Goal: Task Accomplishment & Management: Complete application form

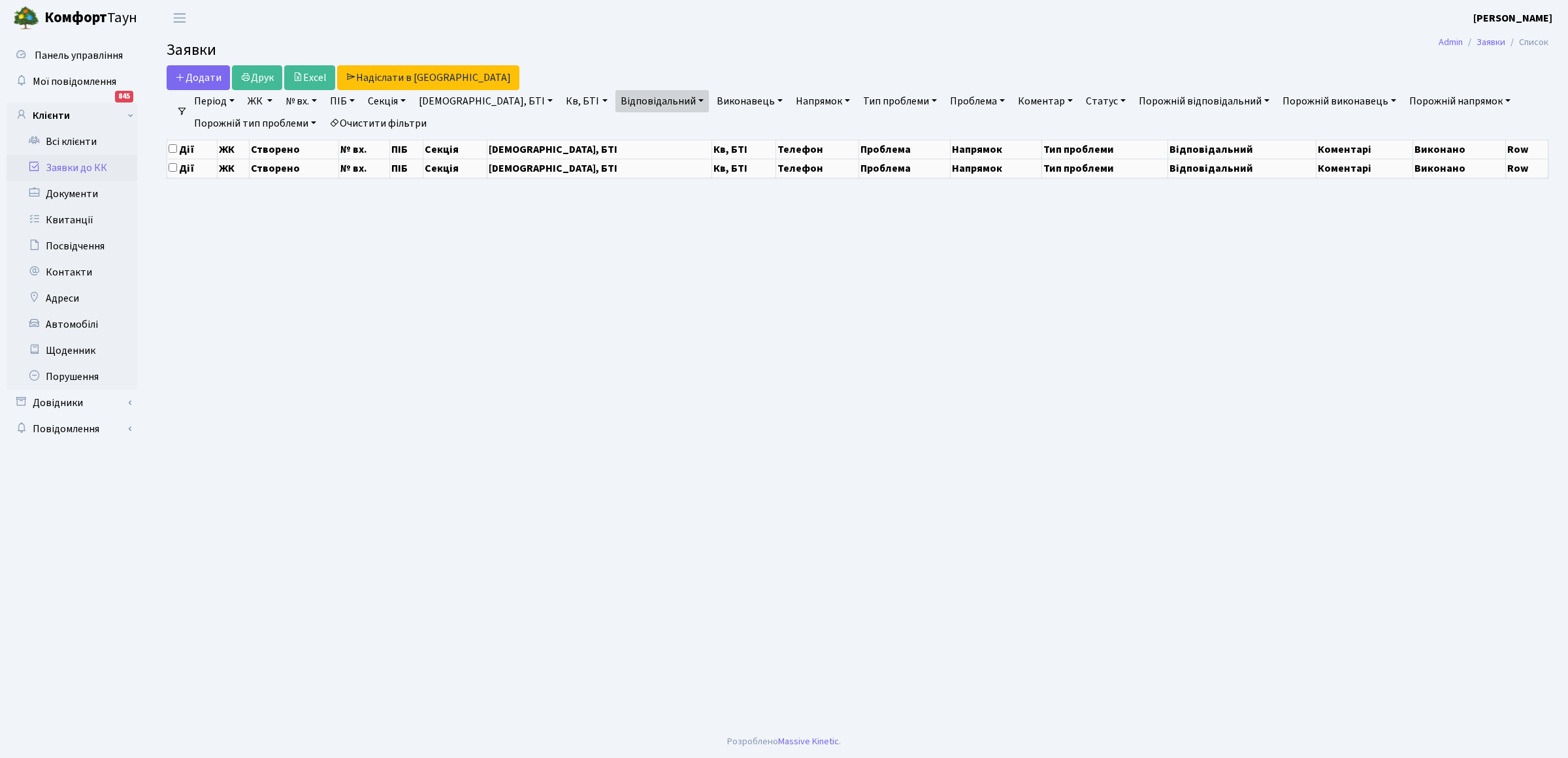
select select "25"
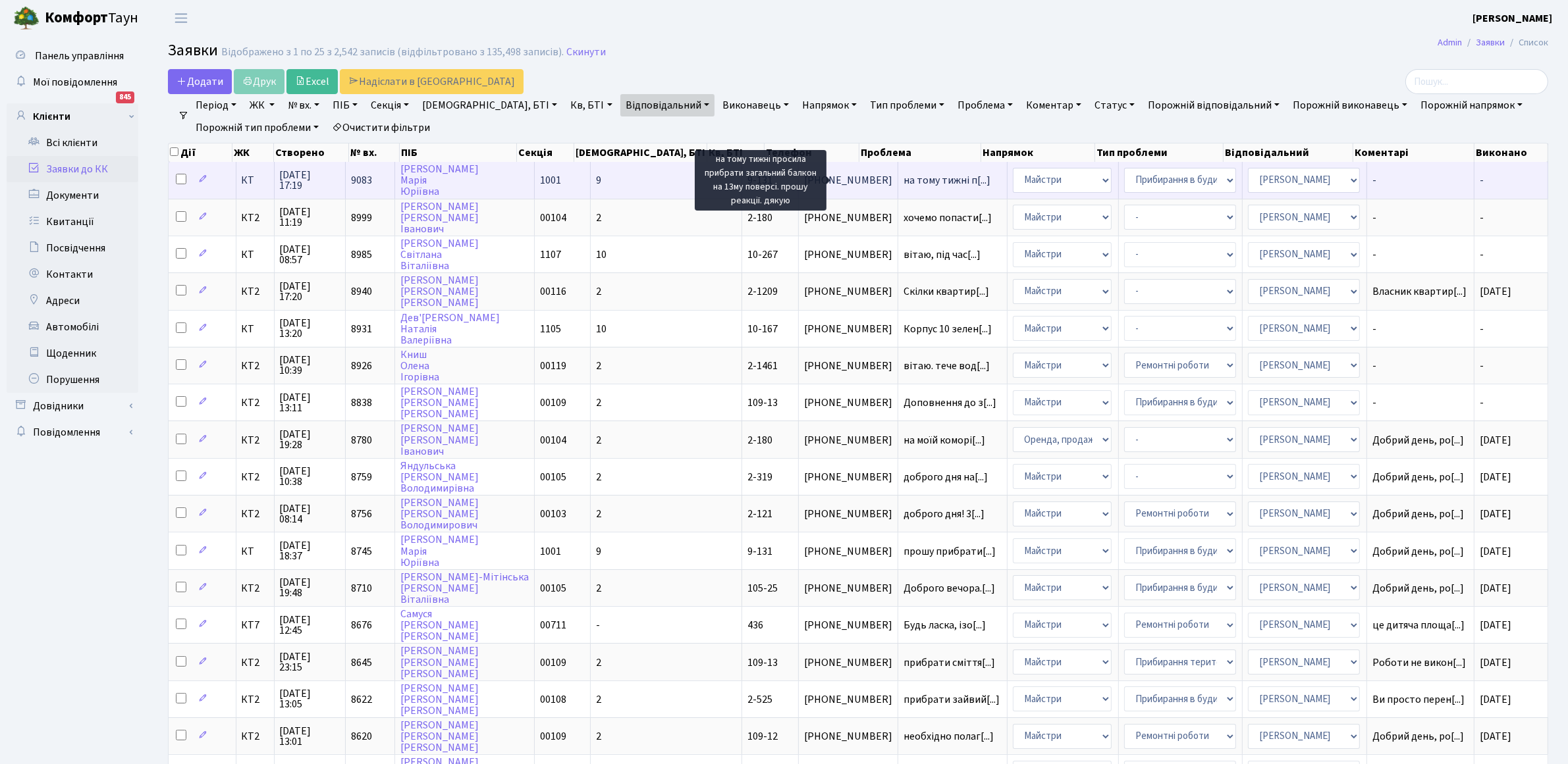
click at [903, 185] on span "на тому тижні п[...]" at bounding box center [947, 181] width 87 height 15
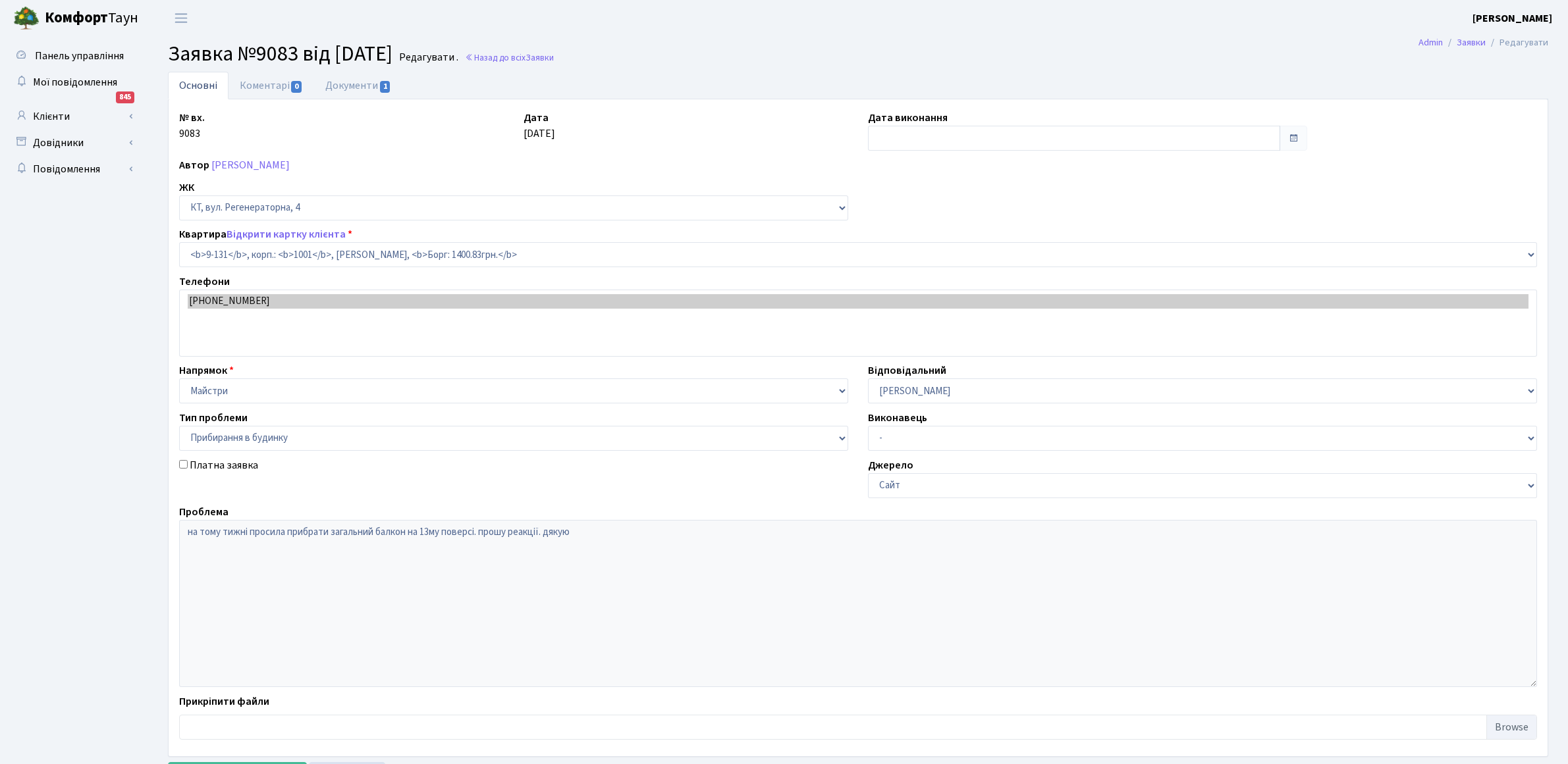
select select "6481"
select select "58"
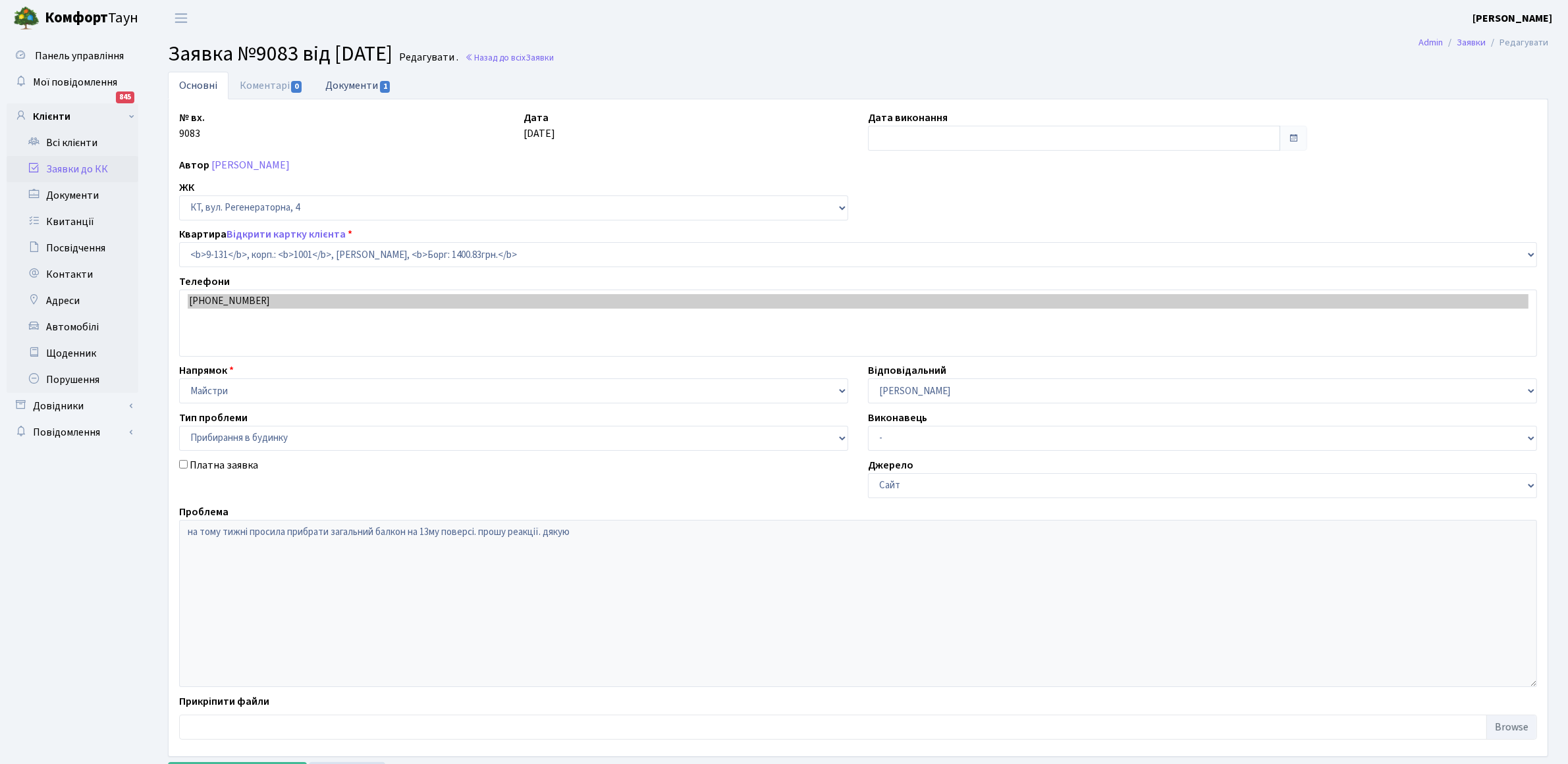
click at [370, 86] on link "Документи 1" at bounding box center [358, 84] width 88 height 27
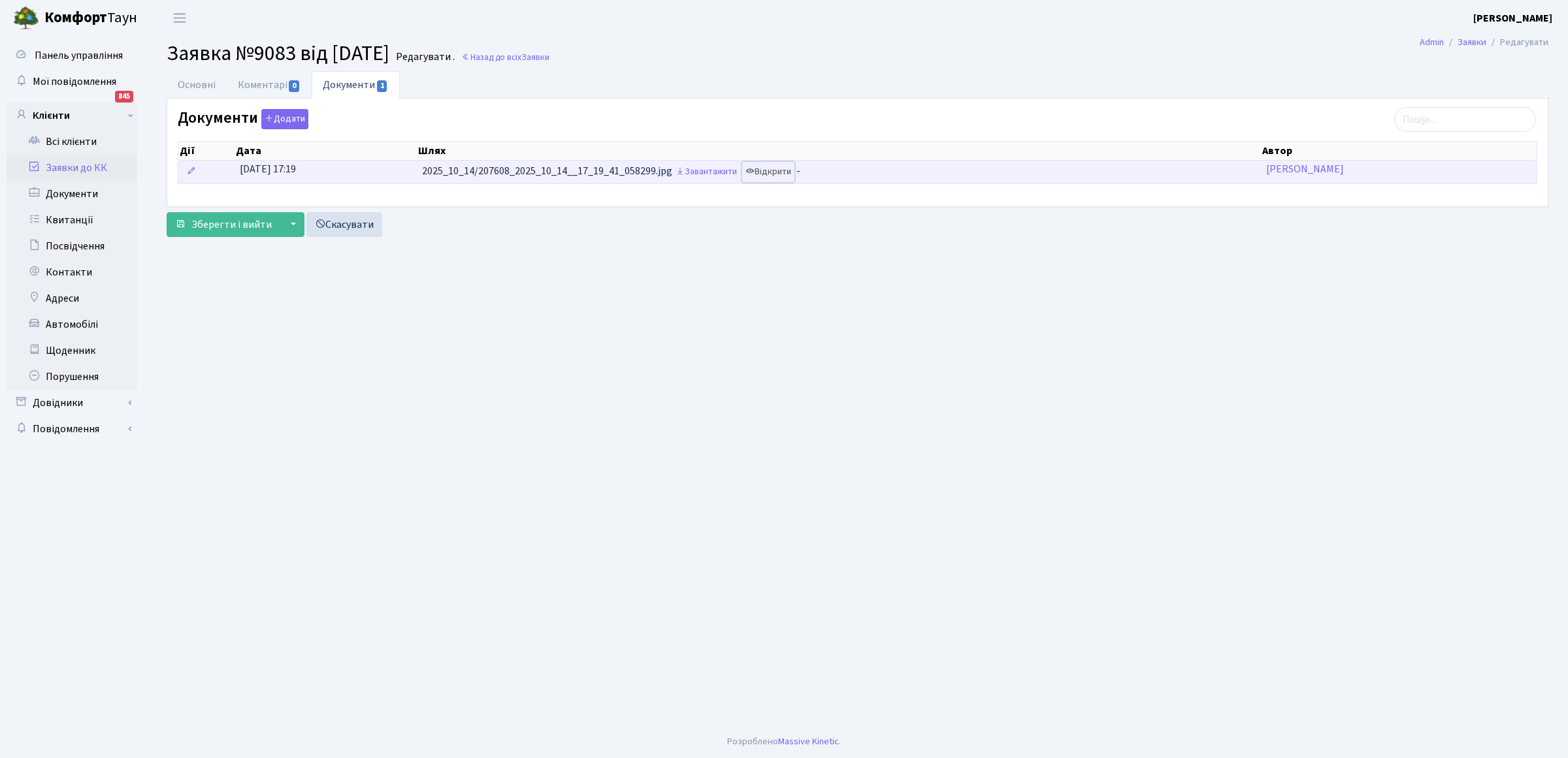
click at [781, 171] on link "Відкрити" at bounding box center [768, 172] width 52 height 20
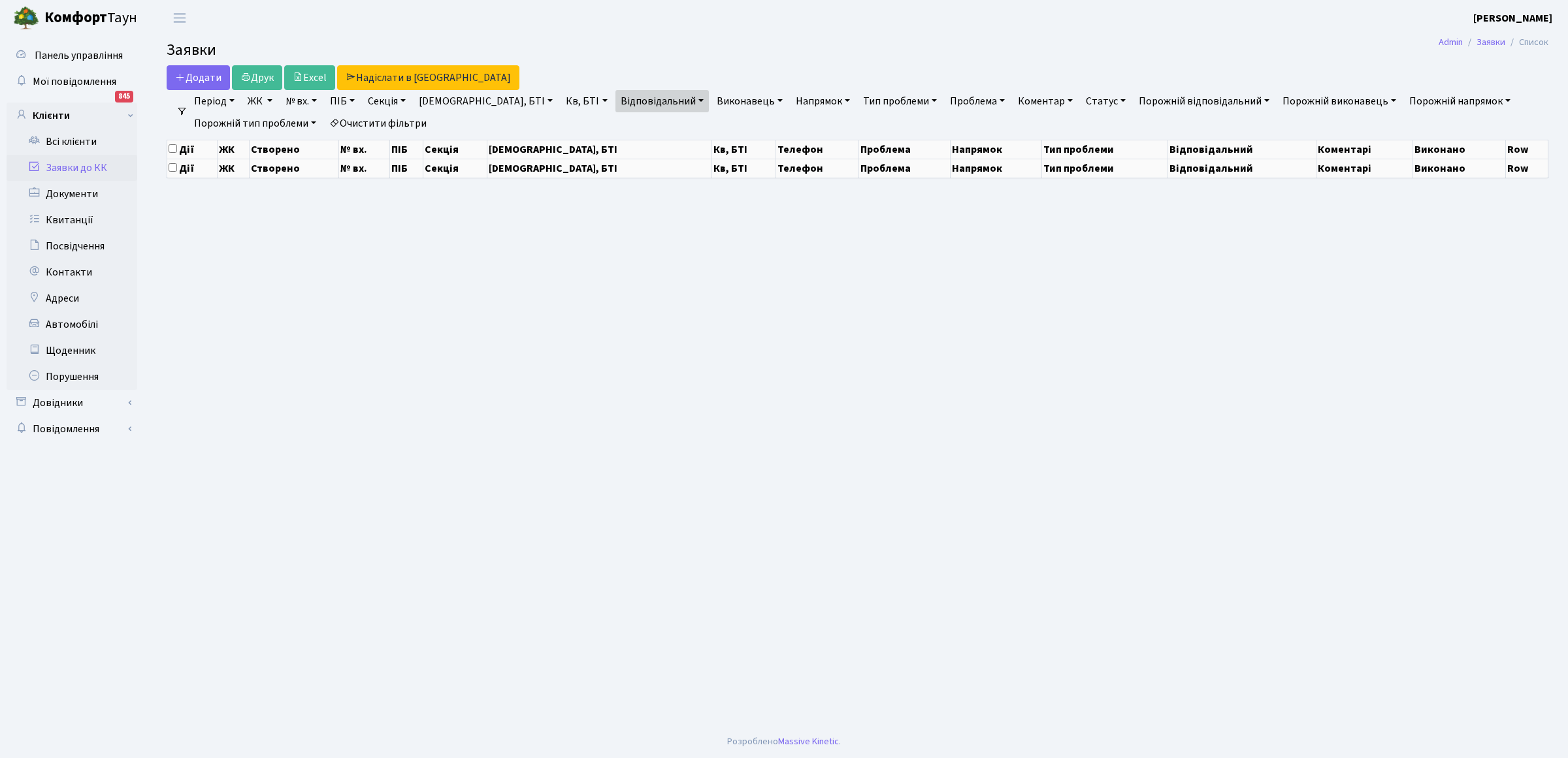
select select "25"
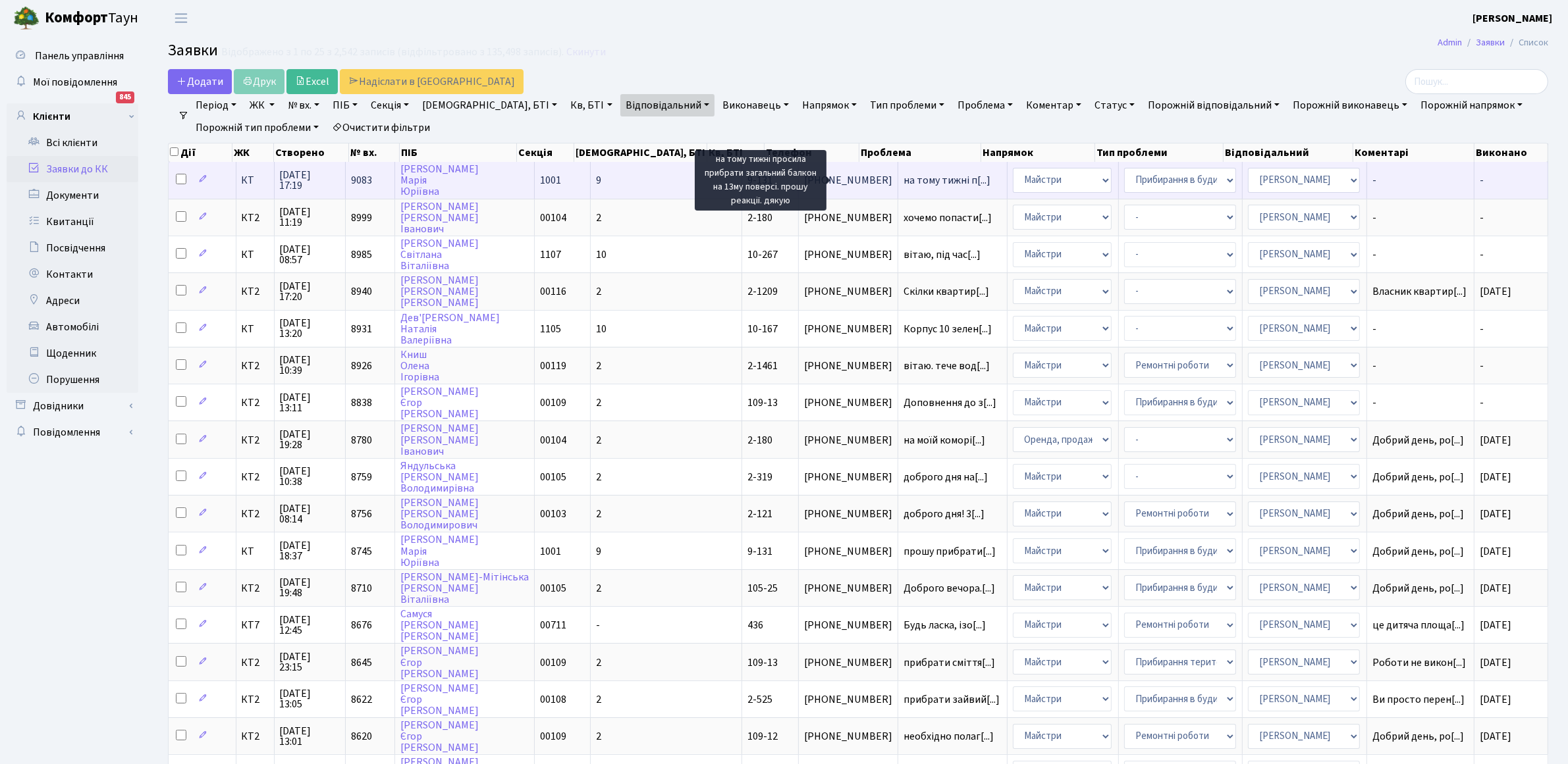
click at [903, 180] on span "на тому тижні п[...]" at bounding box center [947, 181] width 87 height 15
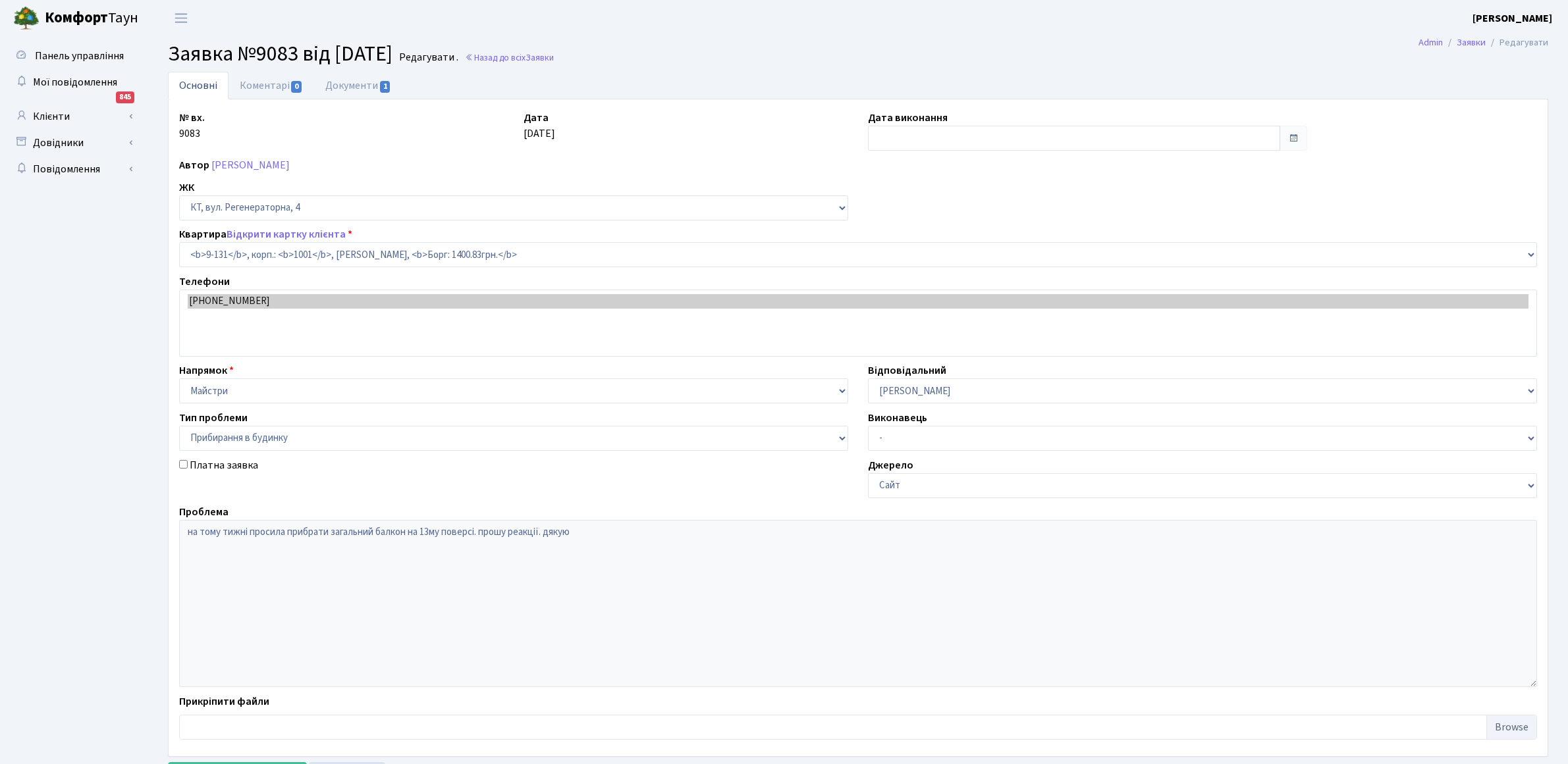
select select "6481"
select select "58"
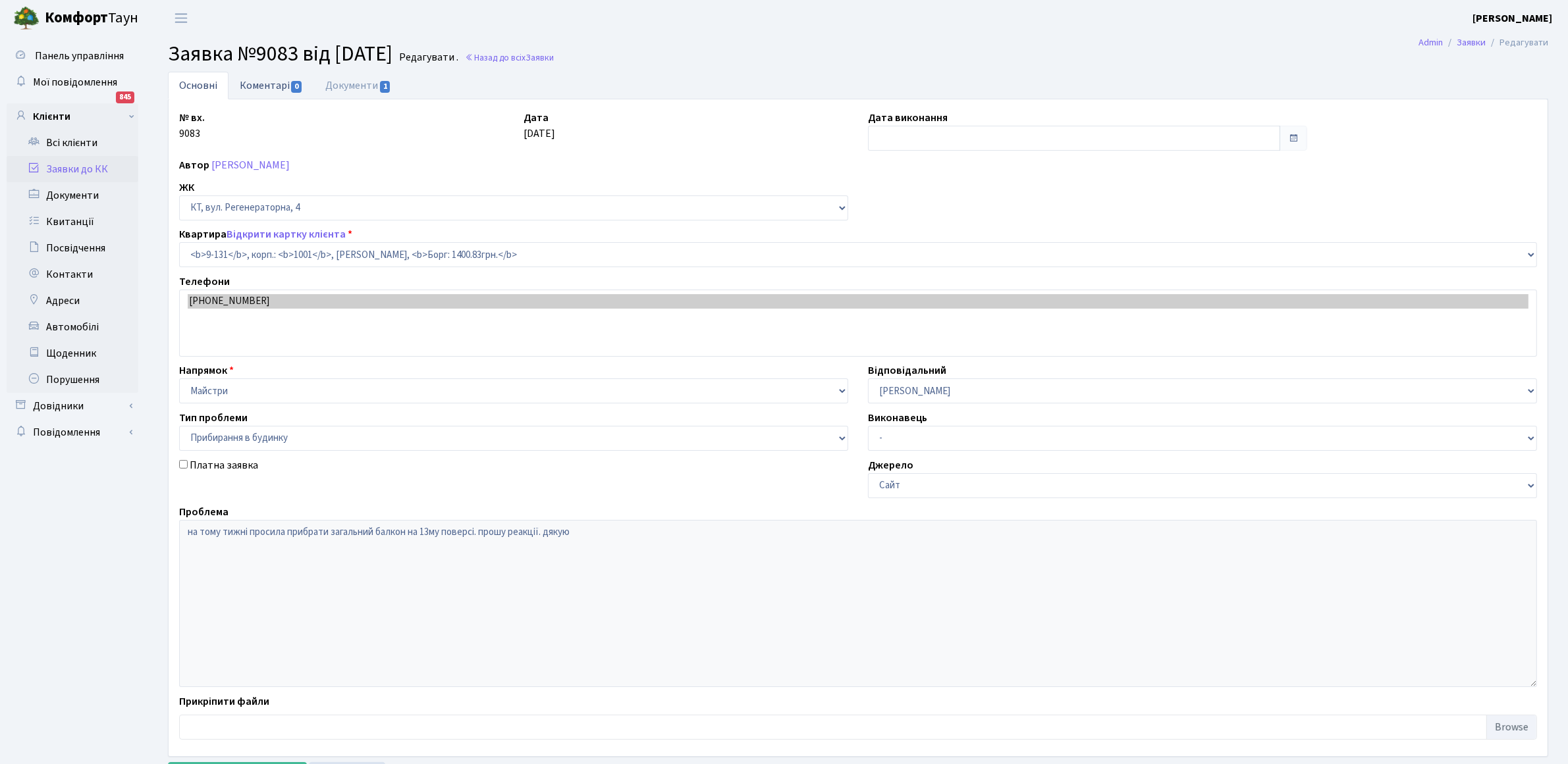
click at [272, 88] on link "Коментарі 0" at bounding box center [271, 84] width 85 height 27
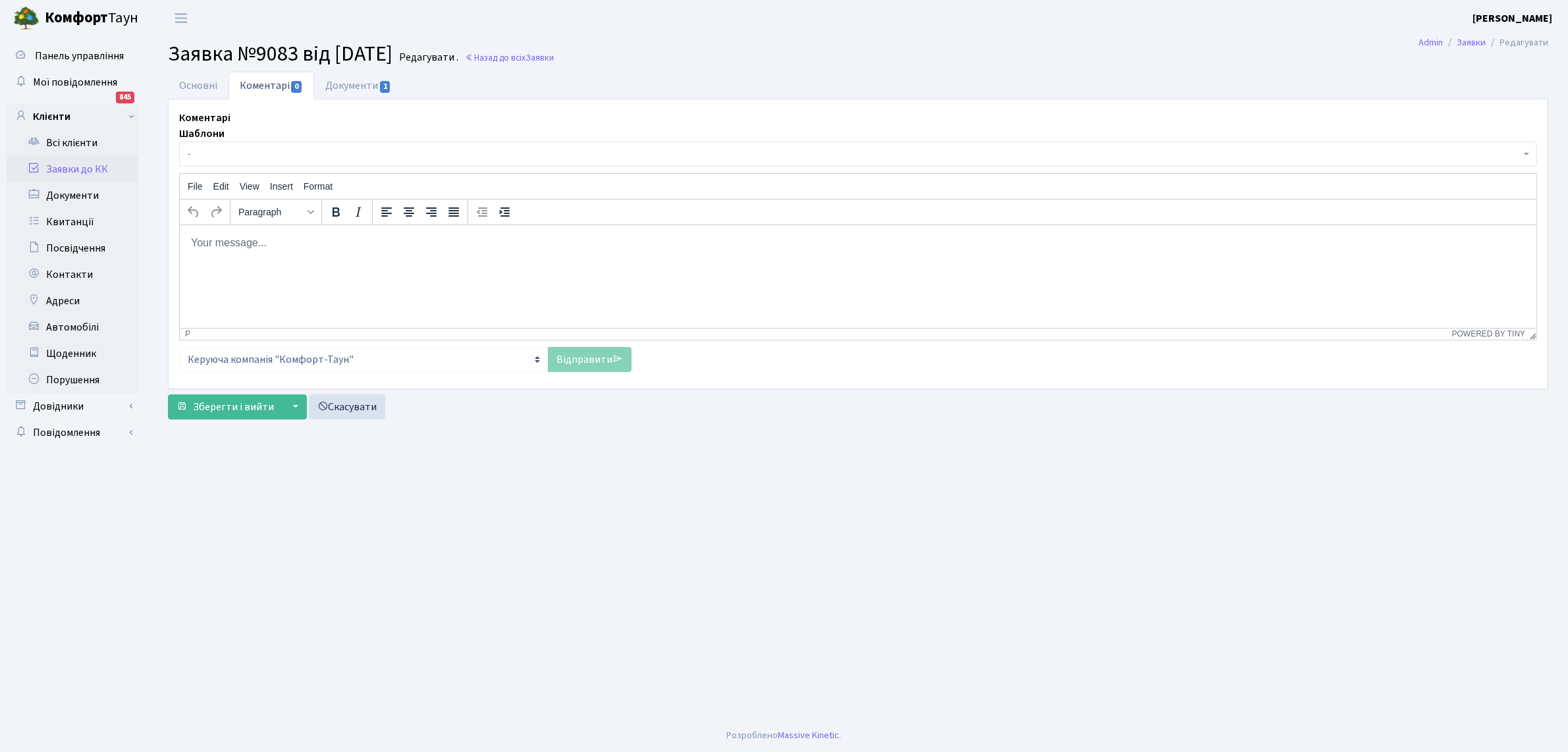
click at [194, 157] on span "-" at bounding box center [854, 154] width 1333 height 13
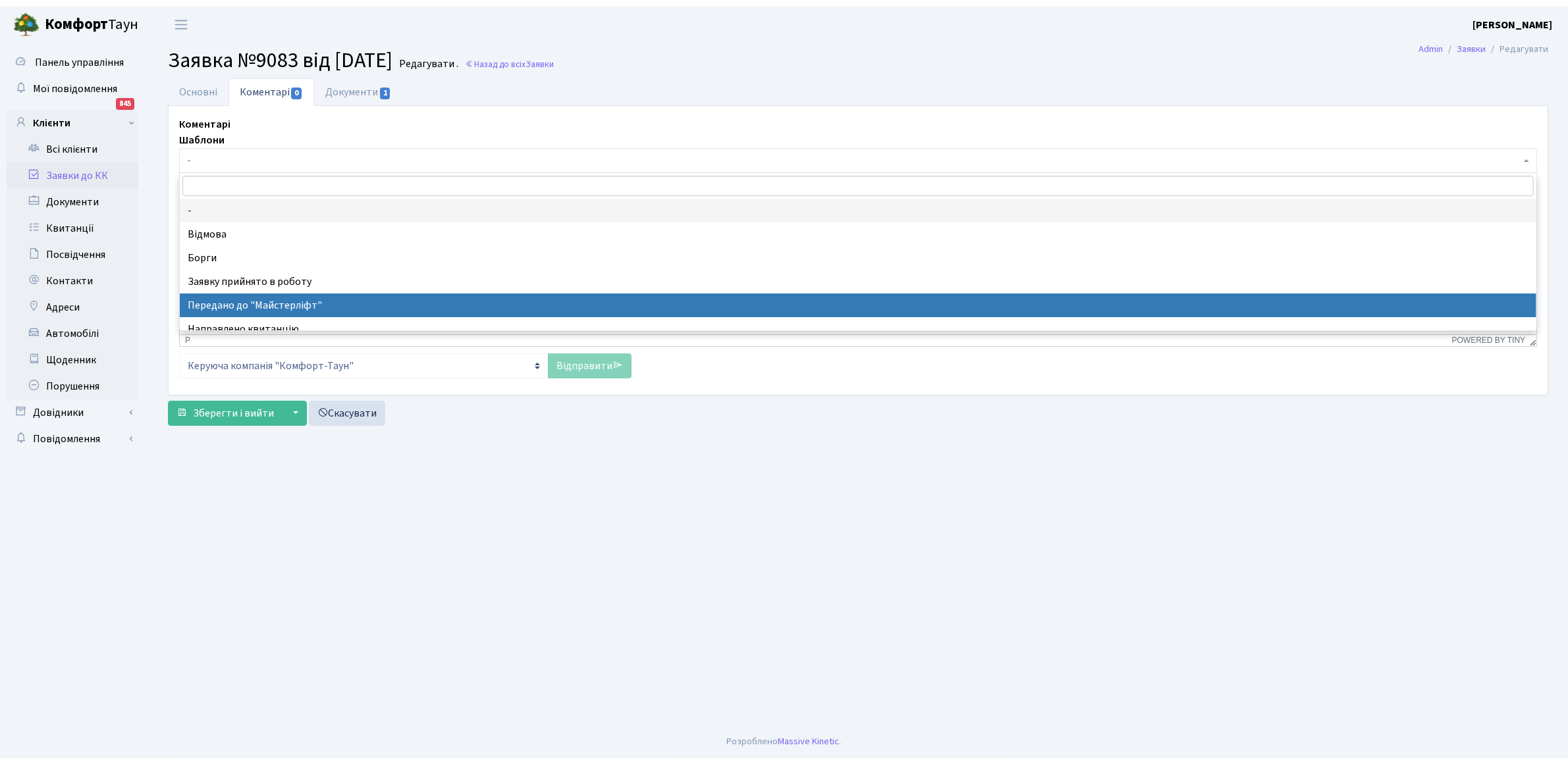
scroll to position [82, 0]
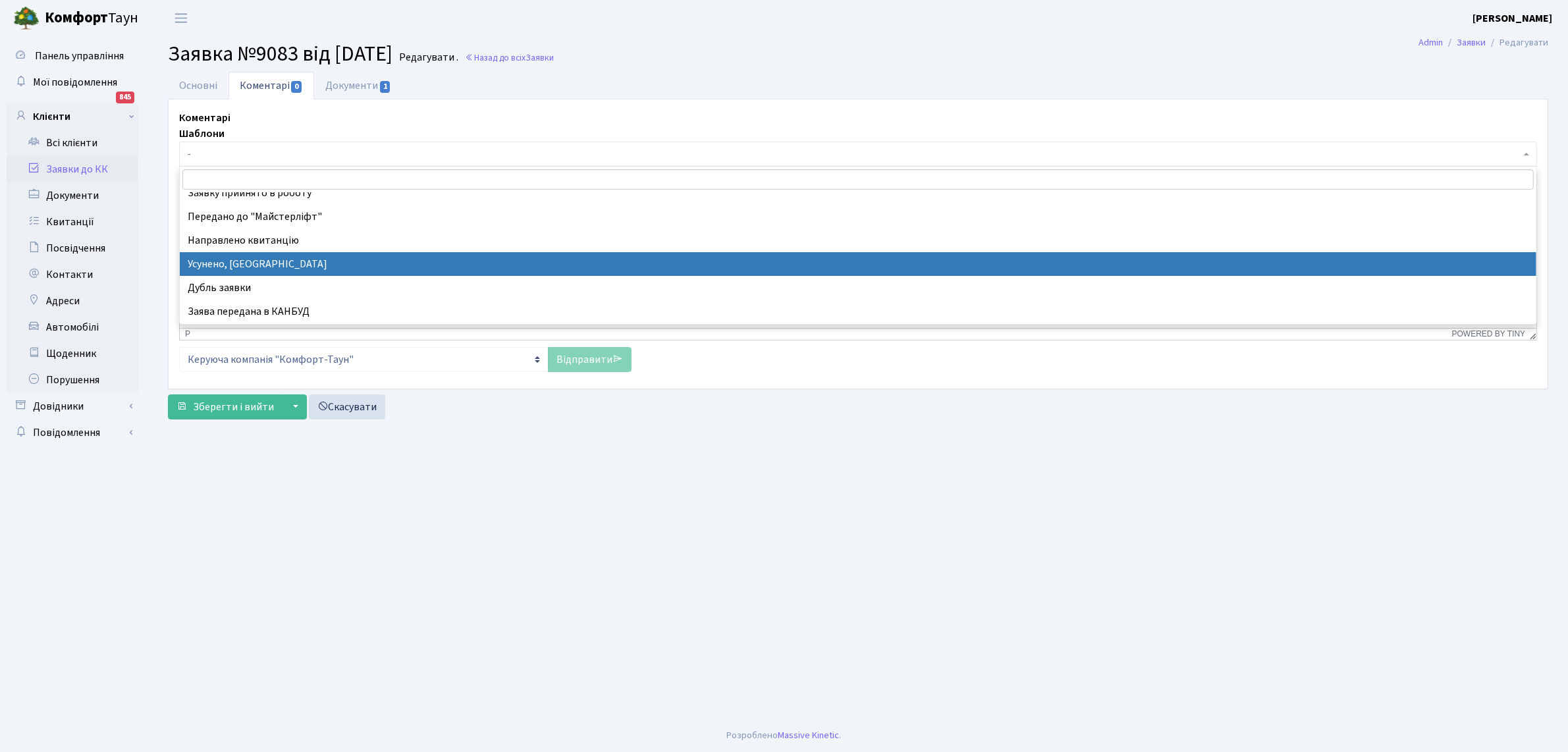
select select "15"
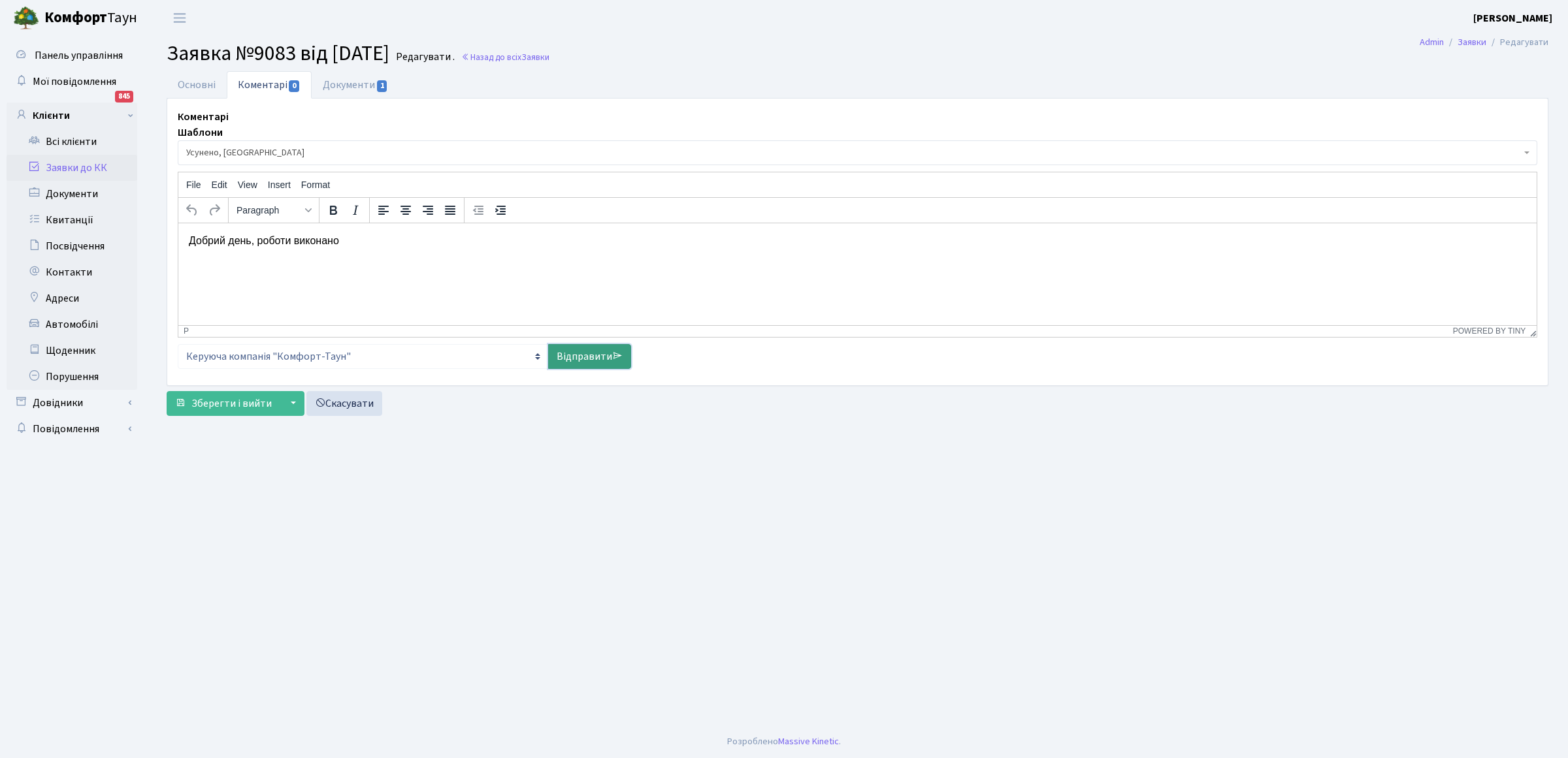
click at [563, 359] on link "Відправити" at bounding box center [590, 356] width 83 height 25
select select
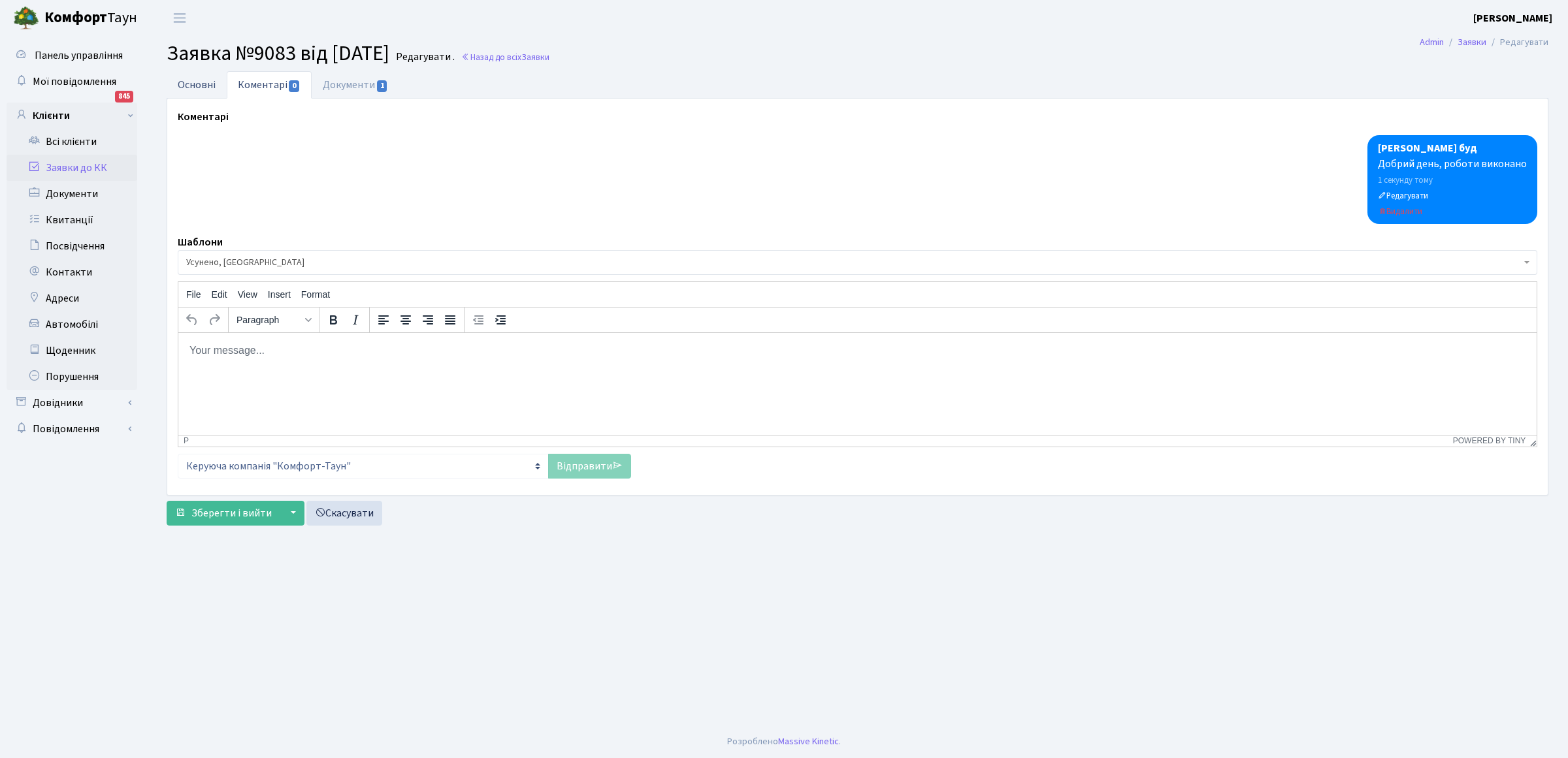
click at [197, 79] on link "Основні" at bounding box center [196, 84] width 60 height 27
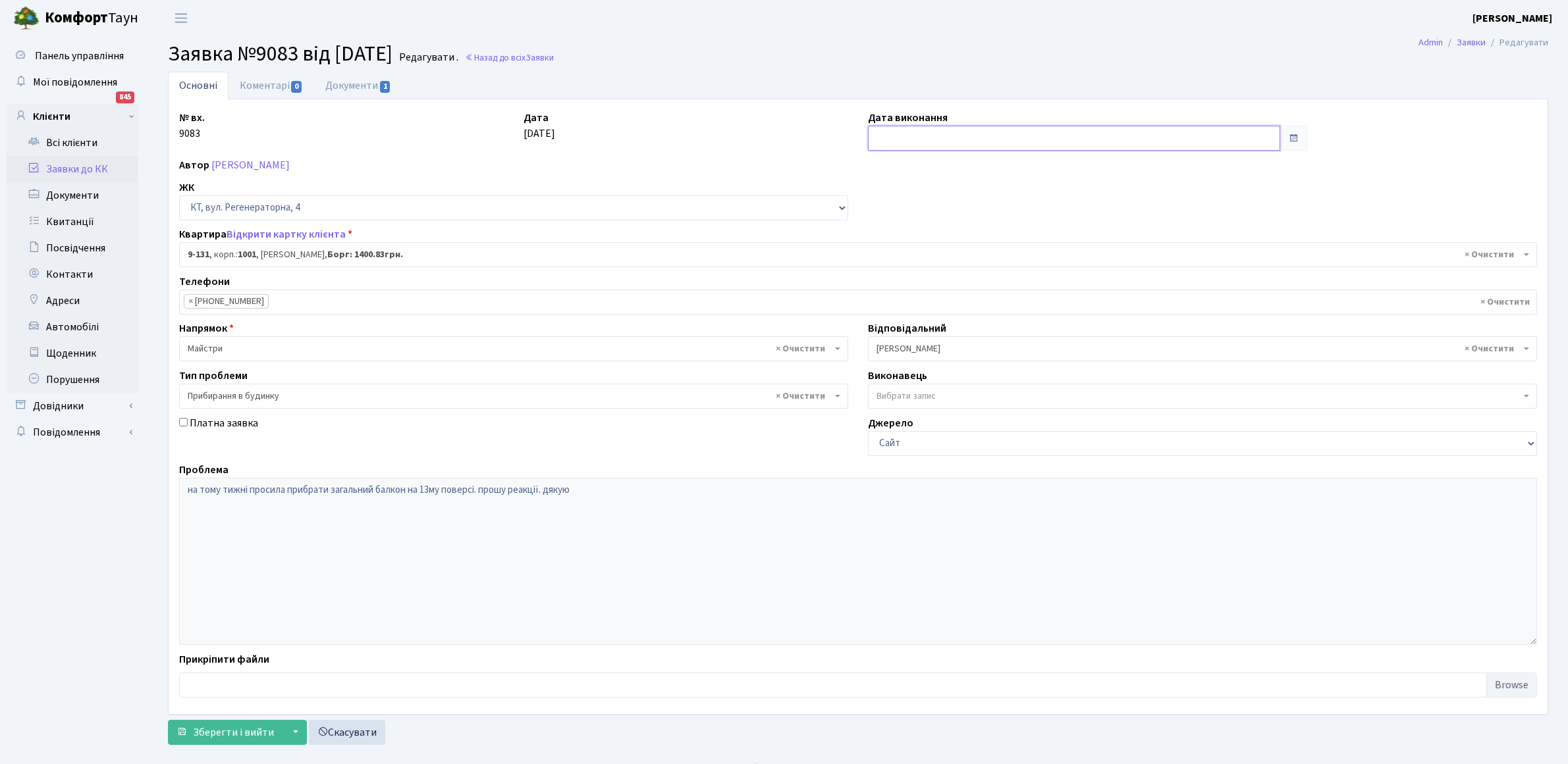
click at [939, 140] on input "text" at bounding box center [1073, 138] width 412 height 25
click at [920, 247] on td "15" at bounding box center [920, 244] width 19 height 19
type input "[DATE]"
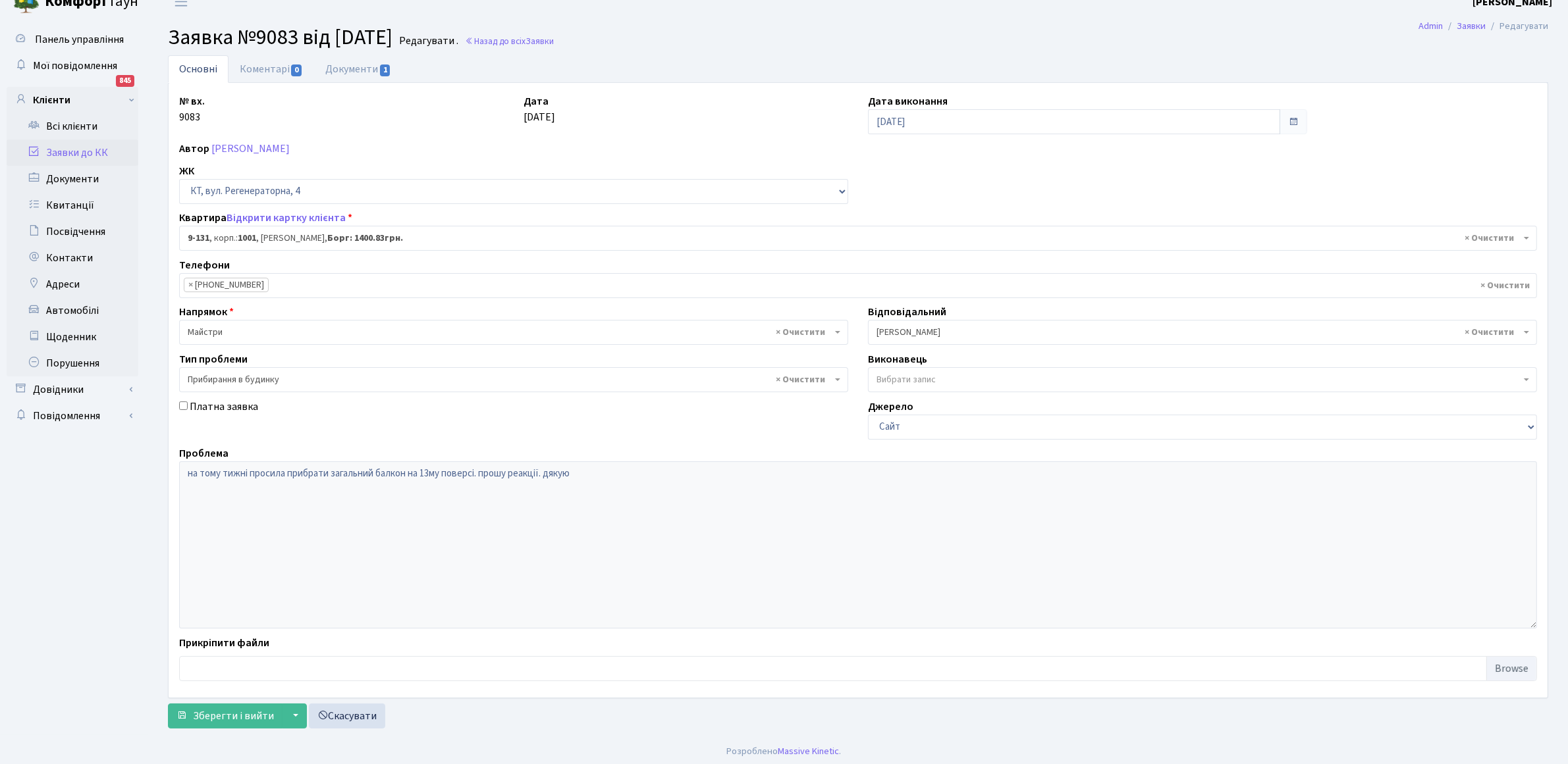
scroll to position [21, 0]
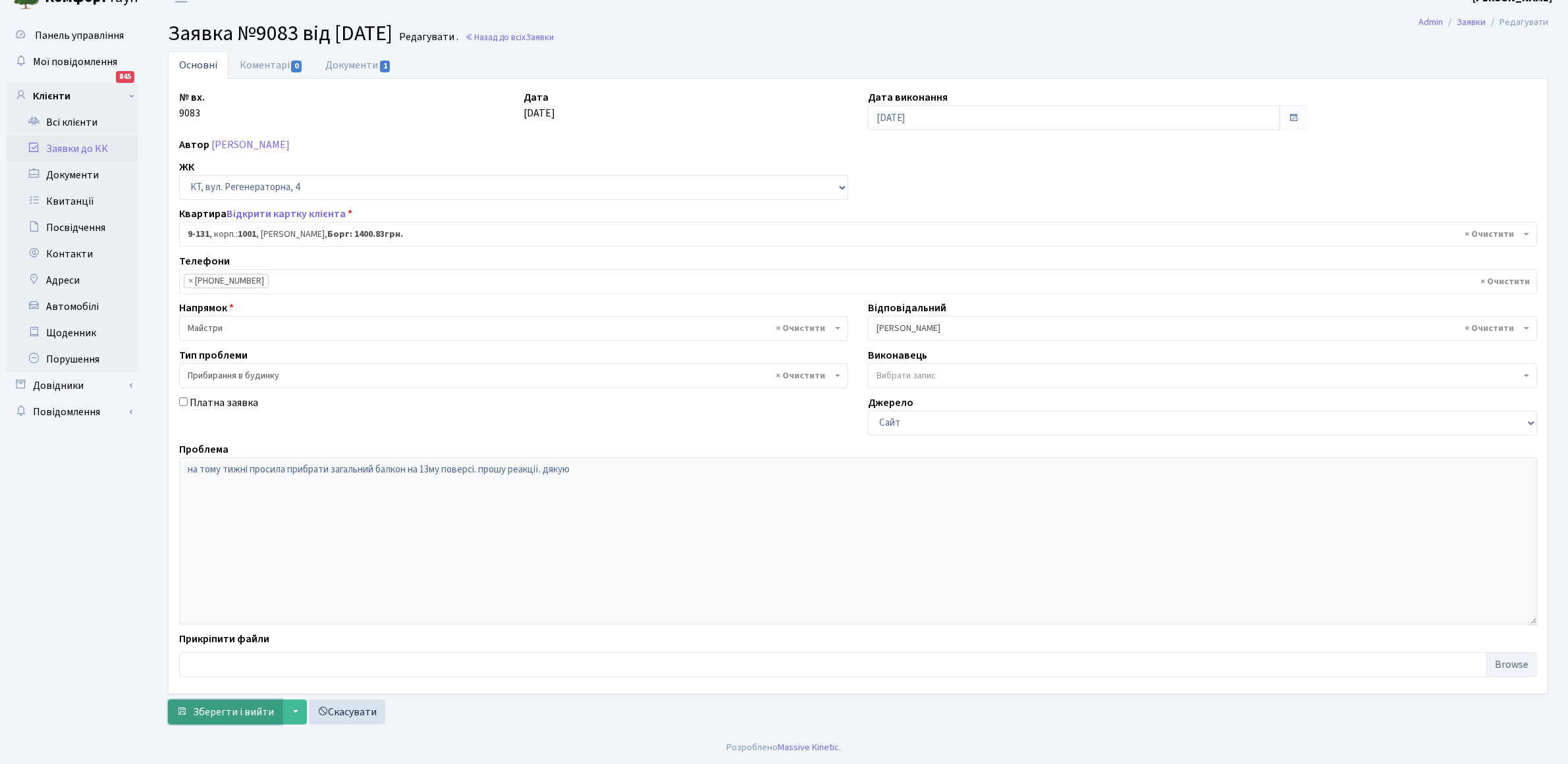
click at [247, 709] on span "Зберегти і вийти" at bounding box center [232, 712] width 81 height 15
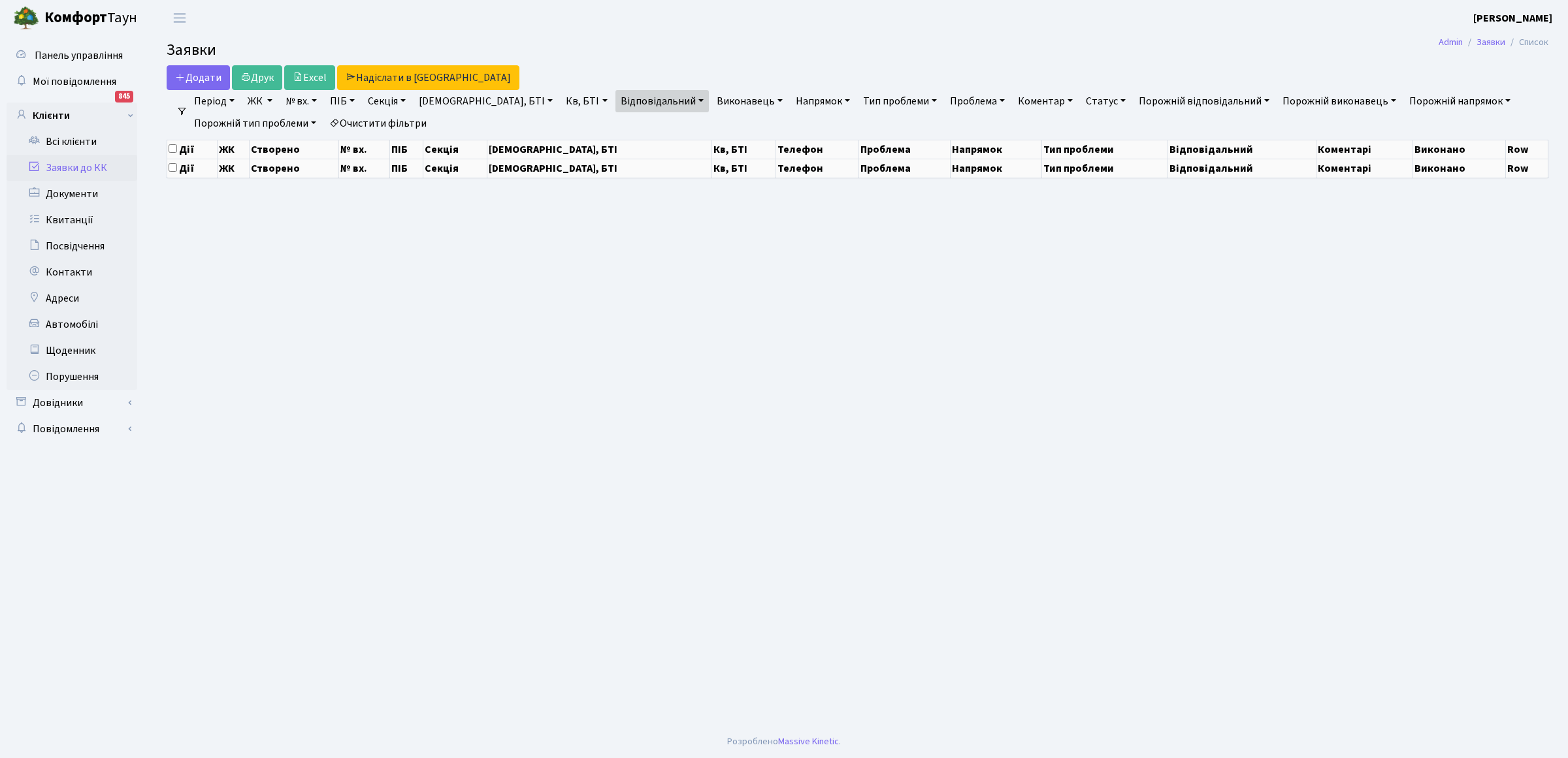
select select "25"
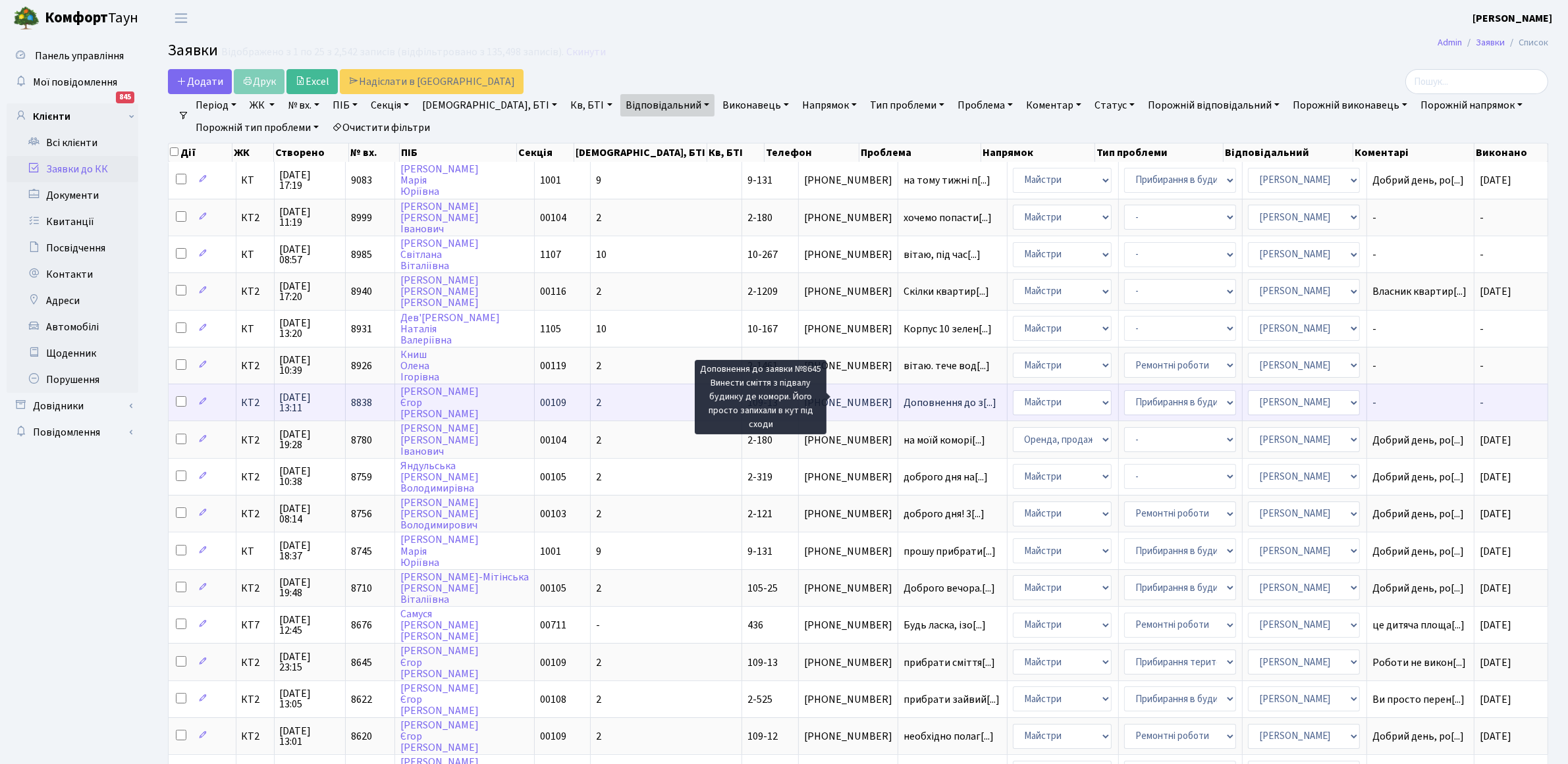
click at [903, 400] on span "Доповнення до з[...]" at bounding box center [949, 403] width 93 height 15
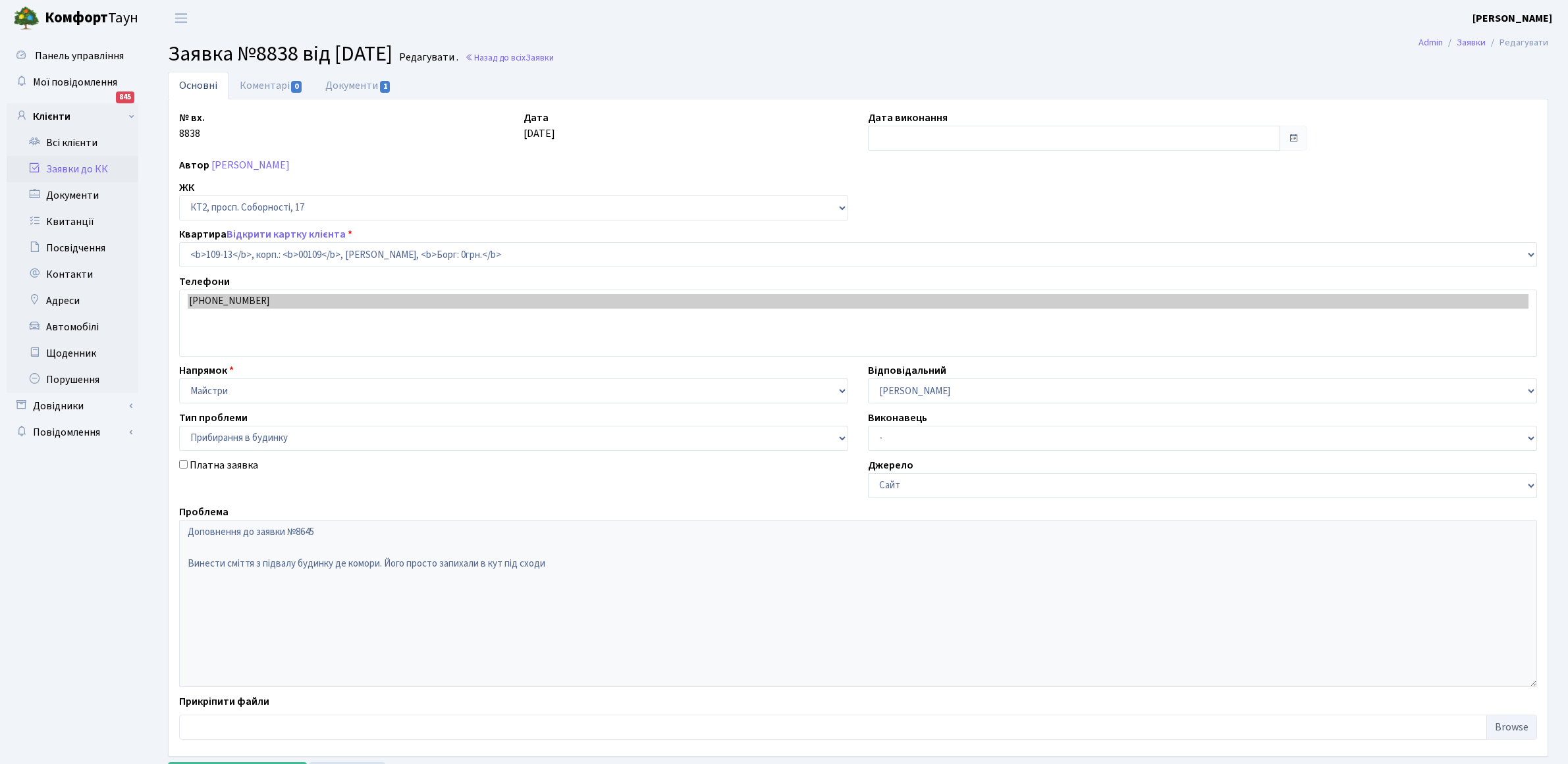
select select "16130"
select select "58"
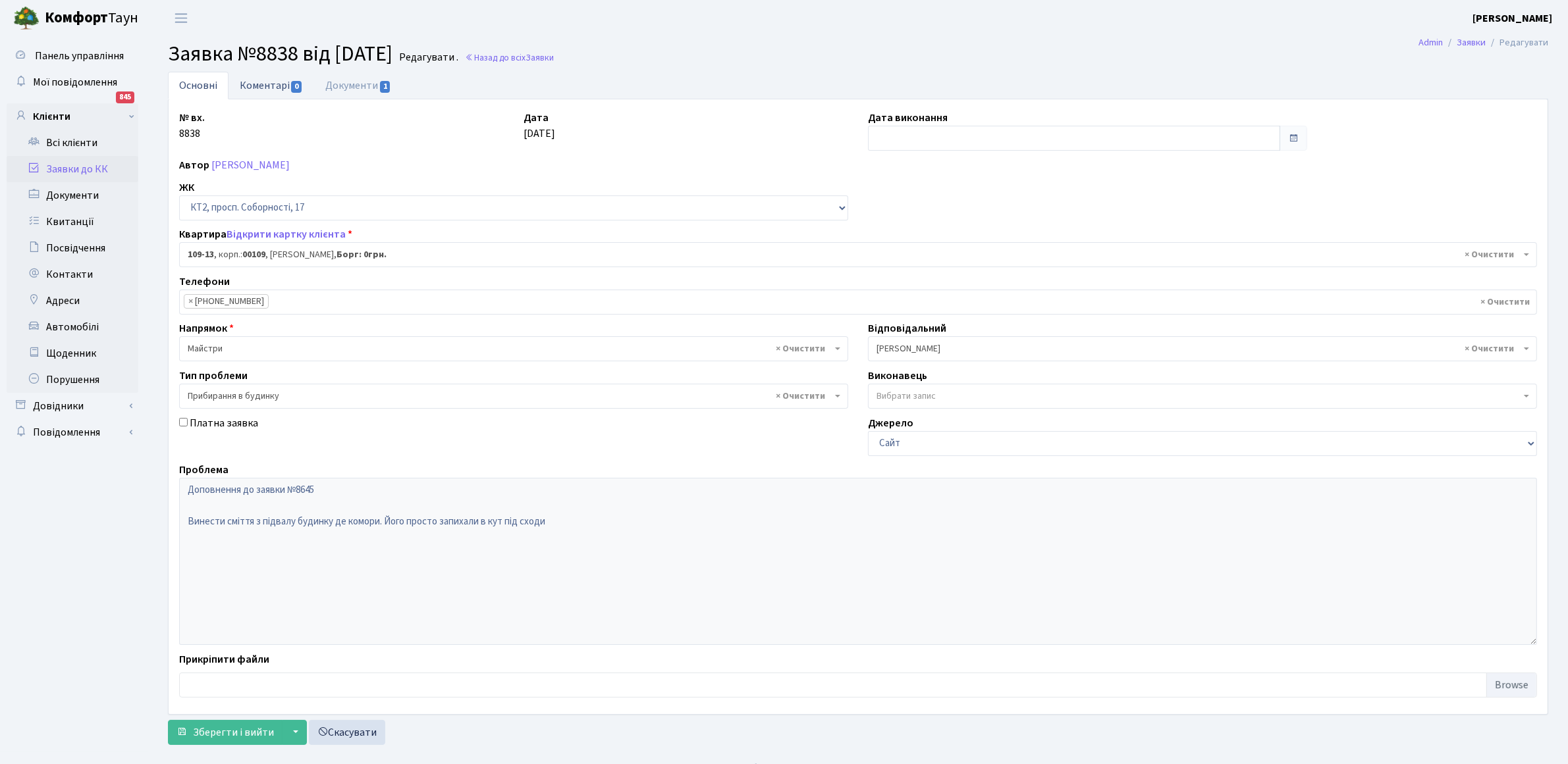
click at [274, 85] on link "Коментарі 0" at bounding box center [271, 84] width 85 height 27
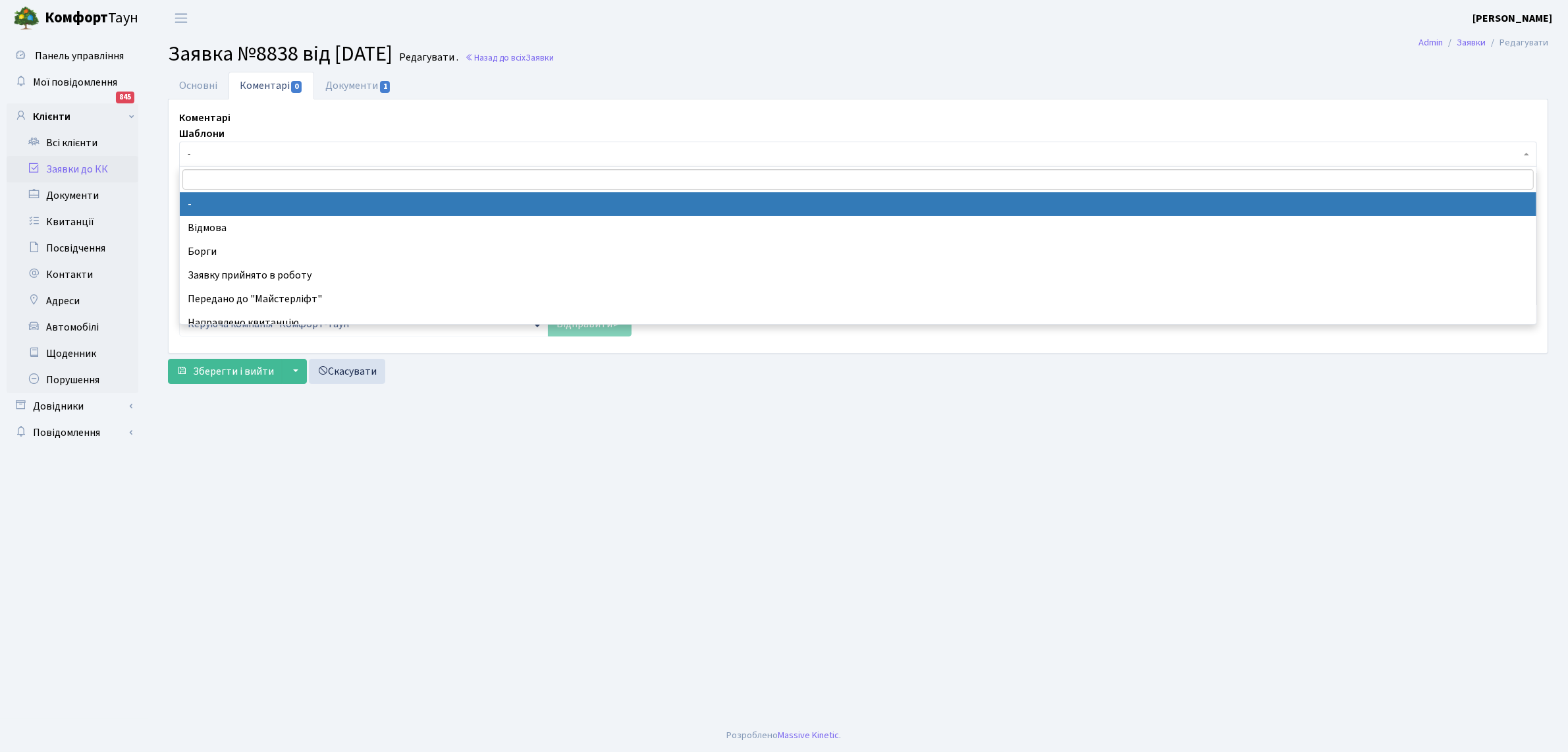
click at [224, 160] on span "-" at bounding box center [854, 154] width 1333 height 13
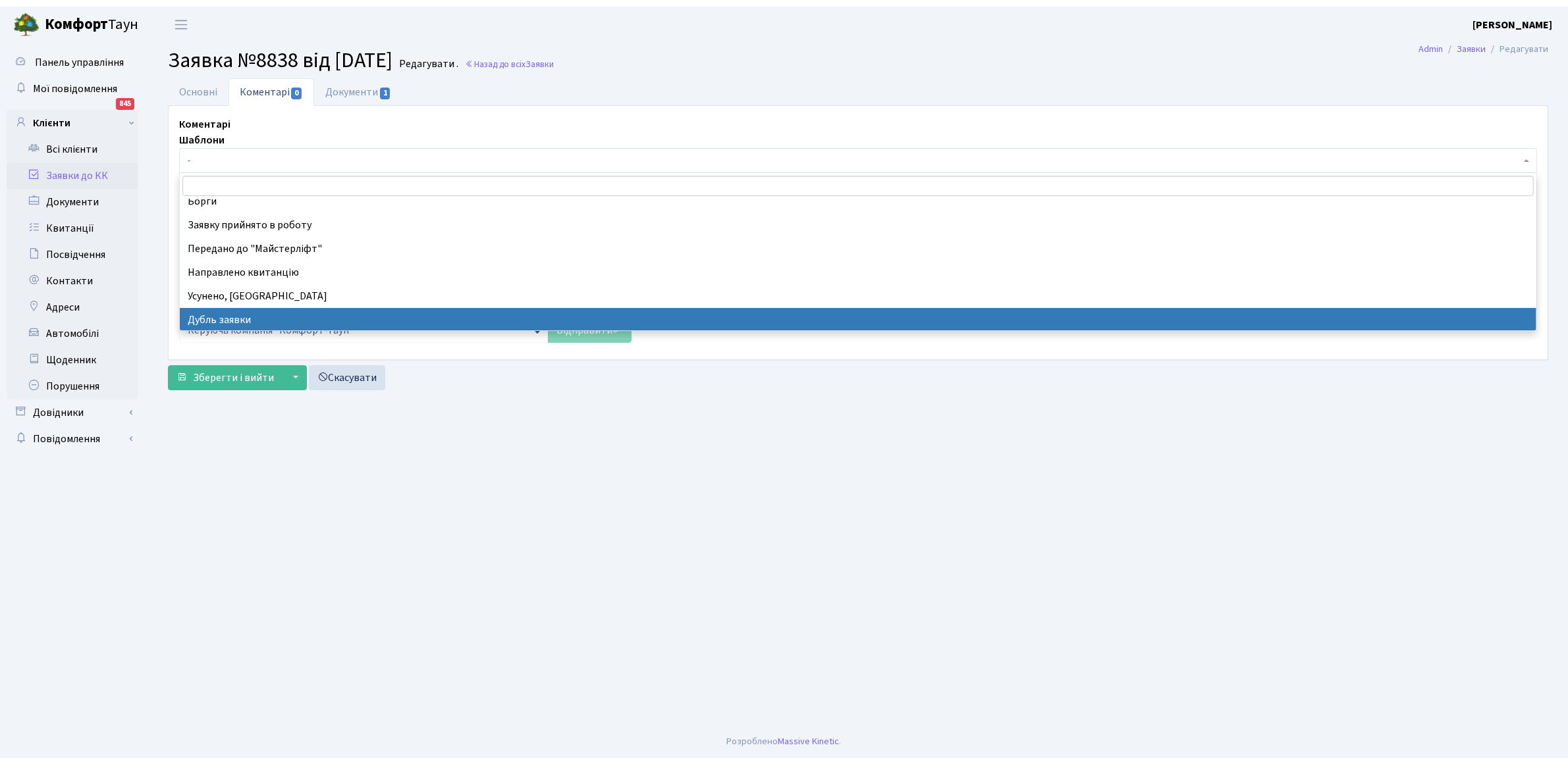
scroll to position [82, 0]
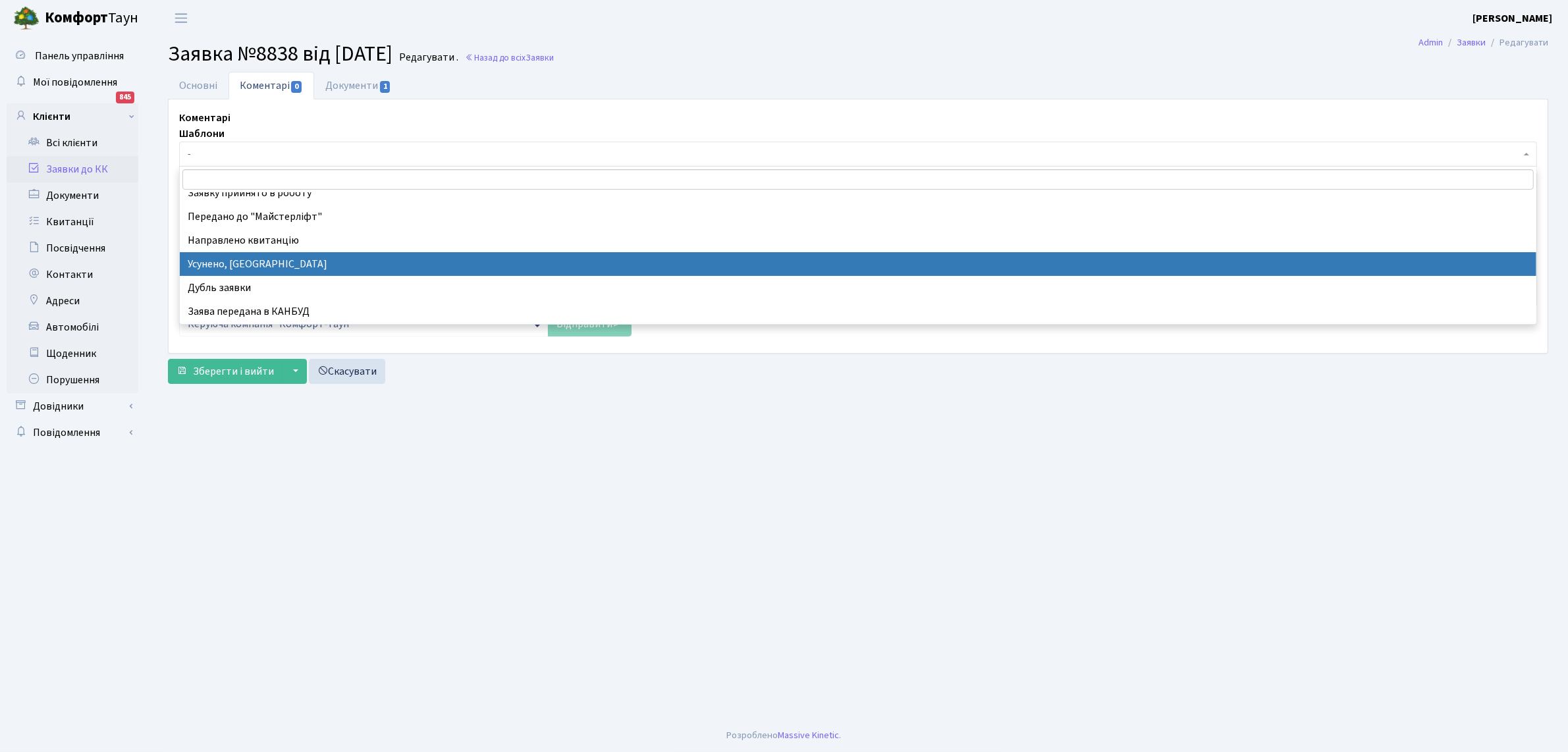
select select "15"
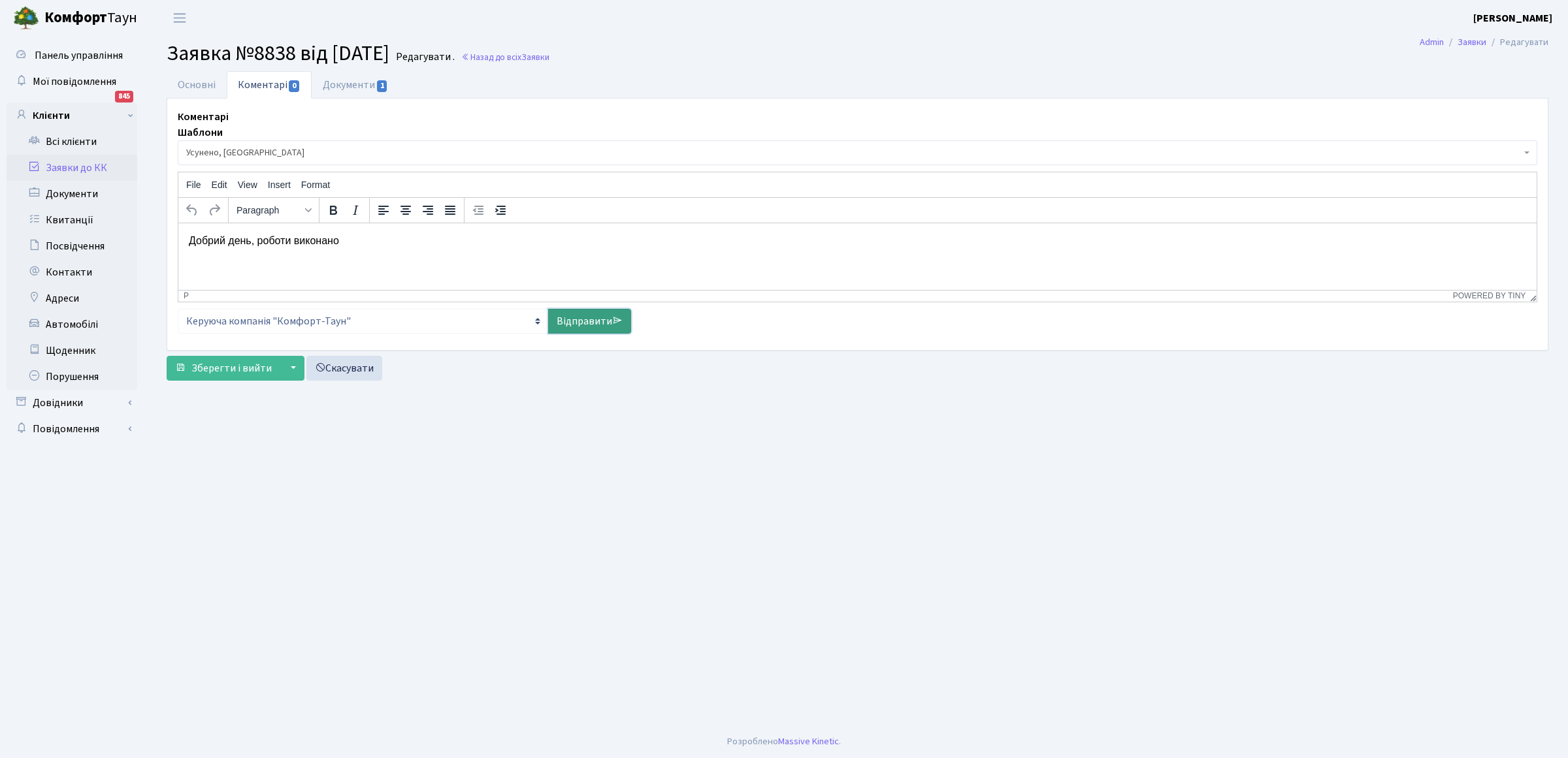
click at [583, 322] on link "Відправити" at bounding box center [590, 321] width 83 height 25
select select
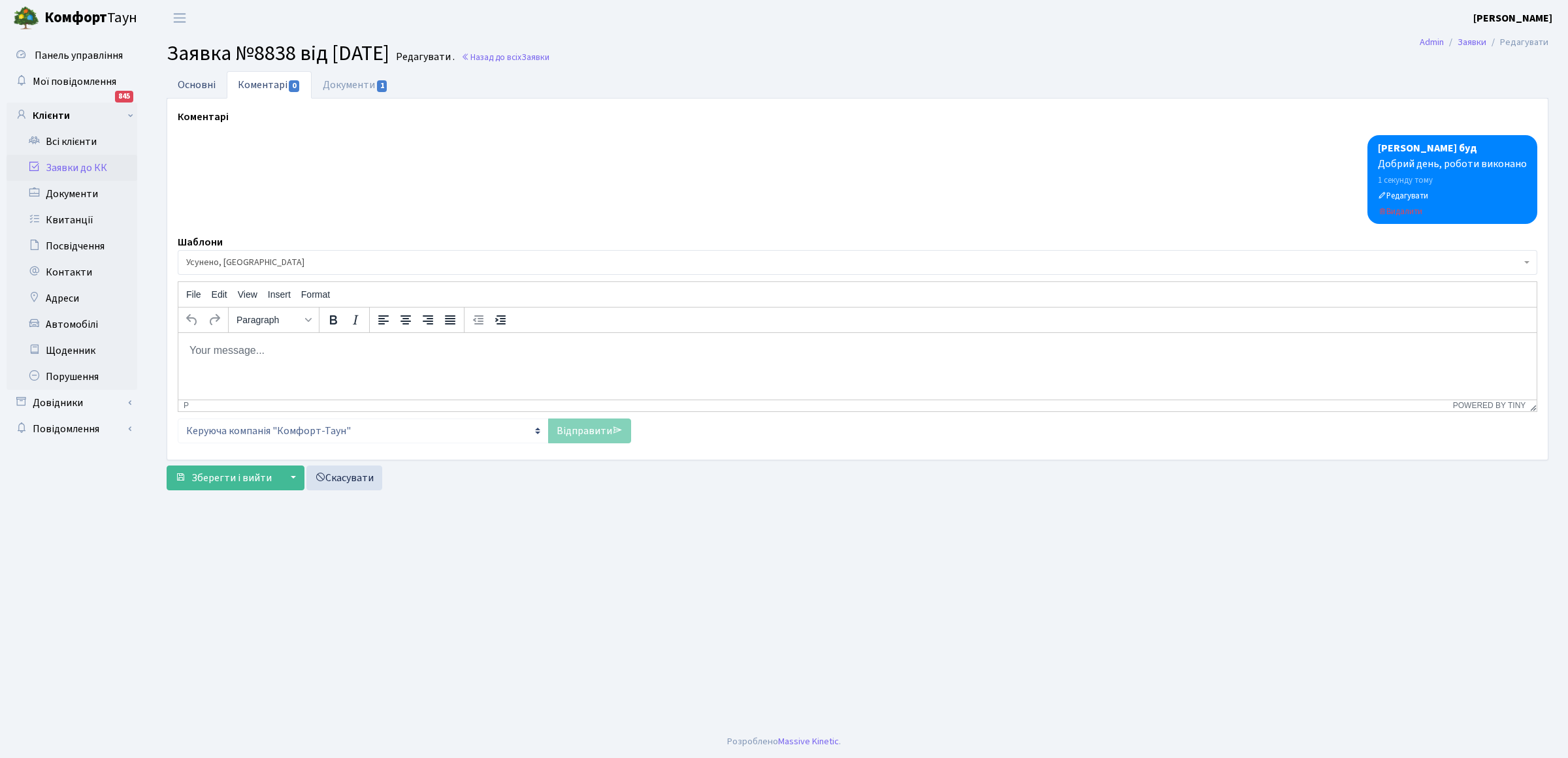
click at [187, 84] on link "Основні" at bounding box center [196, 84] width 60 height 27
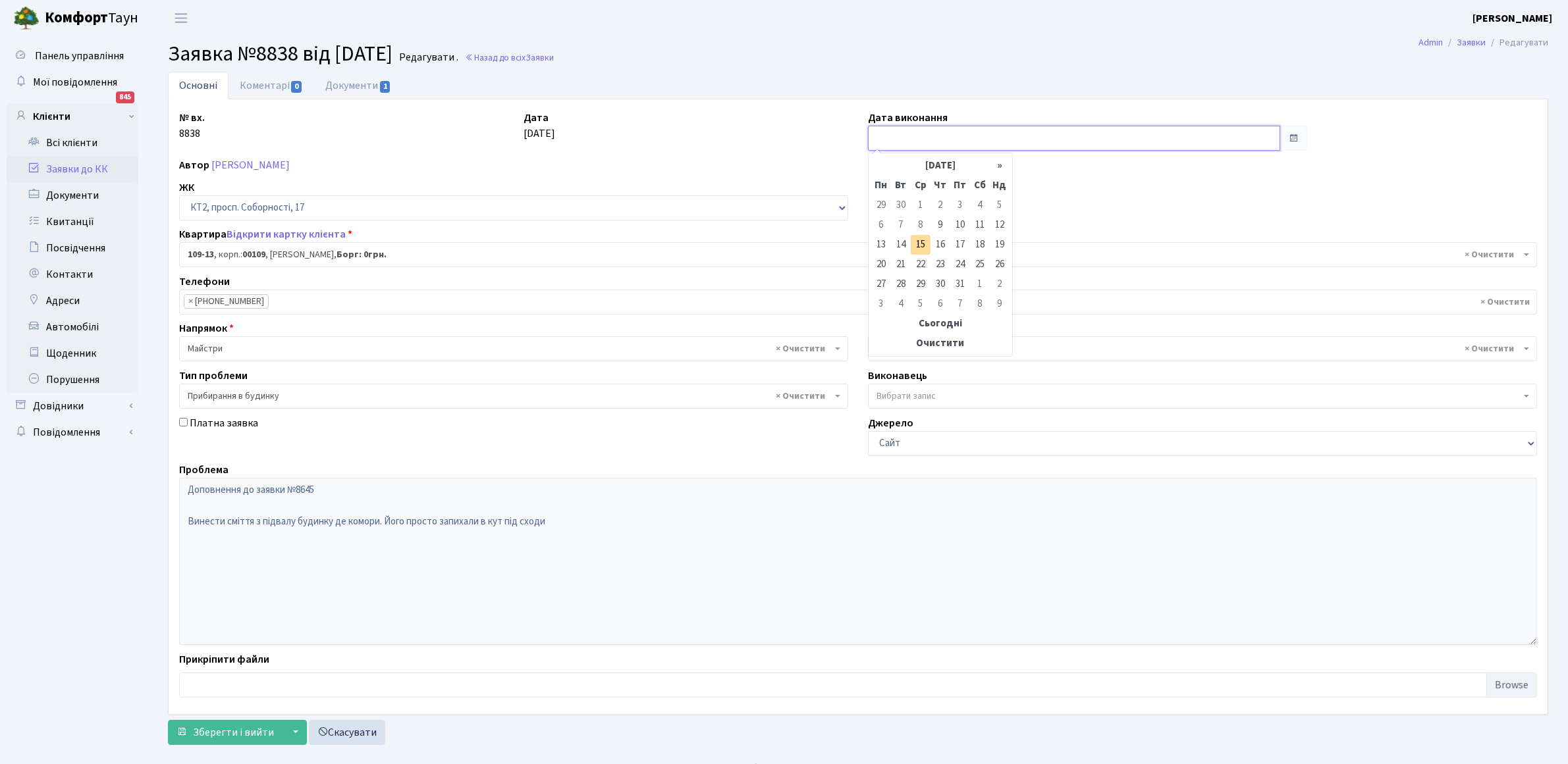
click at [935, 136] on input "text" at bounding box center [1073, 138] width 412 height 25
click at [920, 245] on td "15" at bounding box center [920, 244] width 19 height 19
type input "[DATE]"
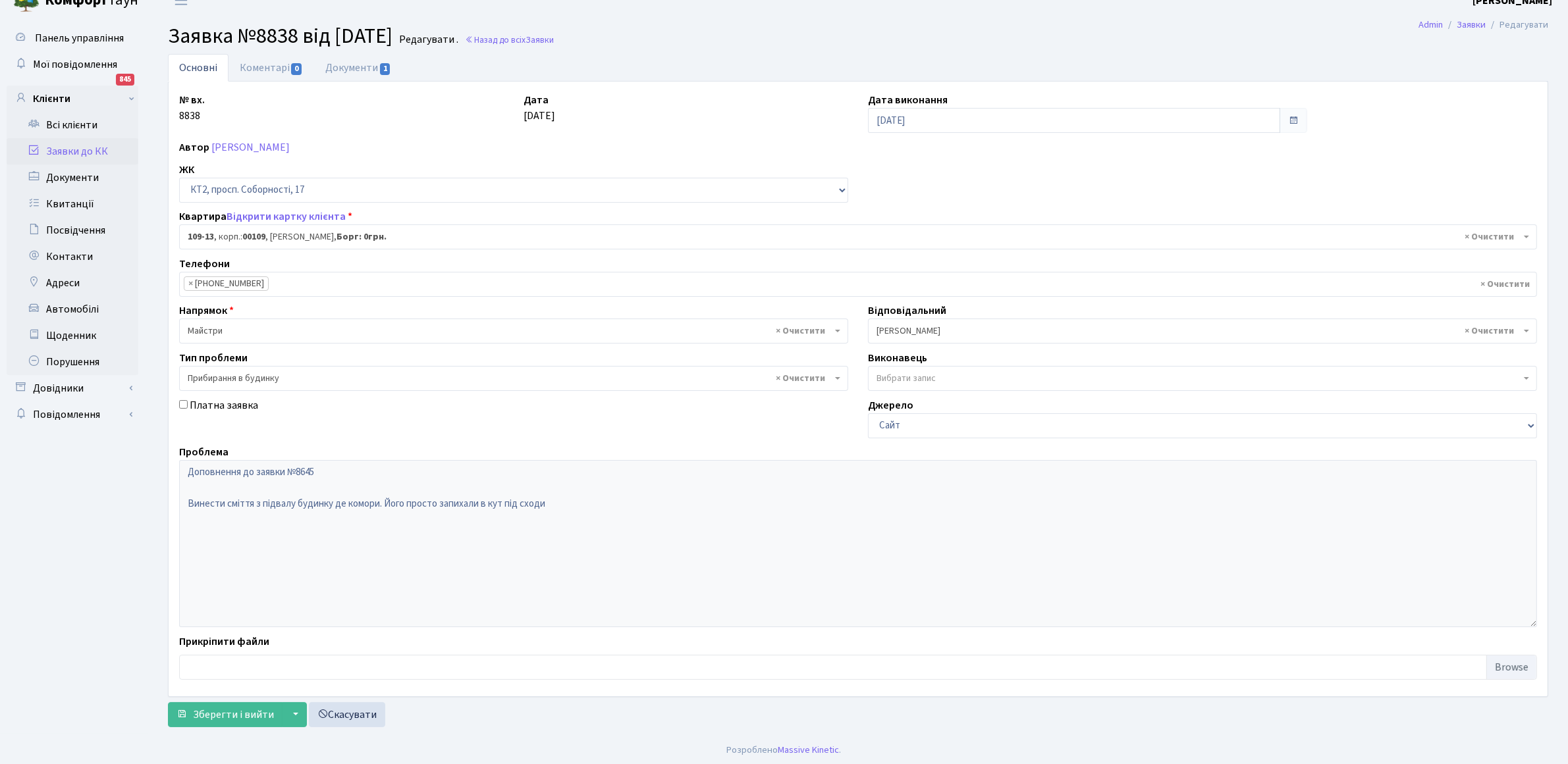
scroll to position [21, 0]
click at [225, 708] on span "Зберегти і вийти" at bounding box center [232, 712] width 81 height 15
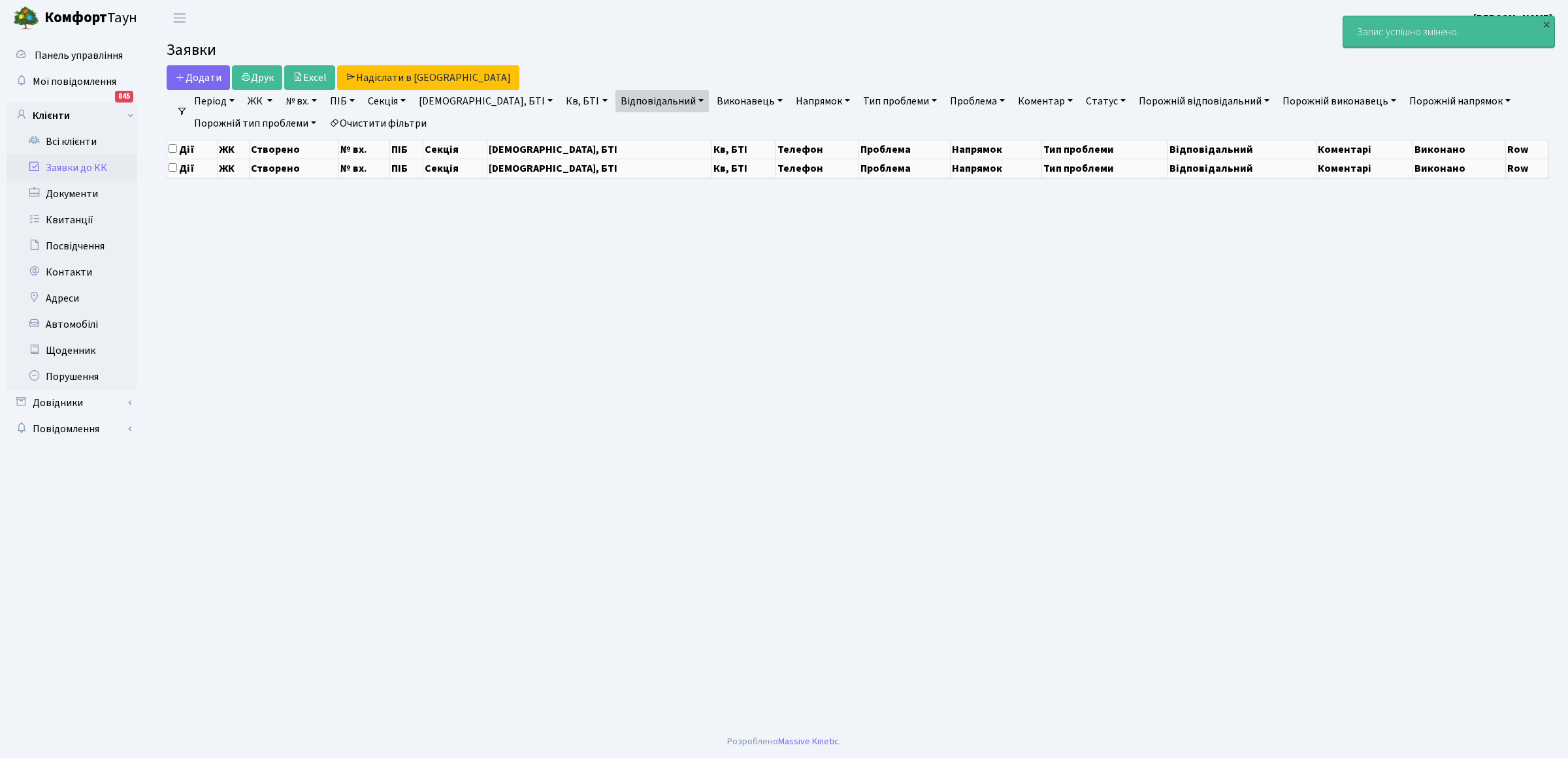
select select "25"
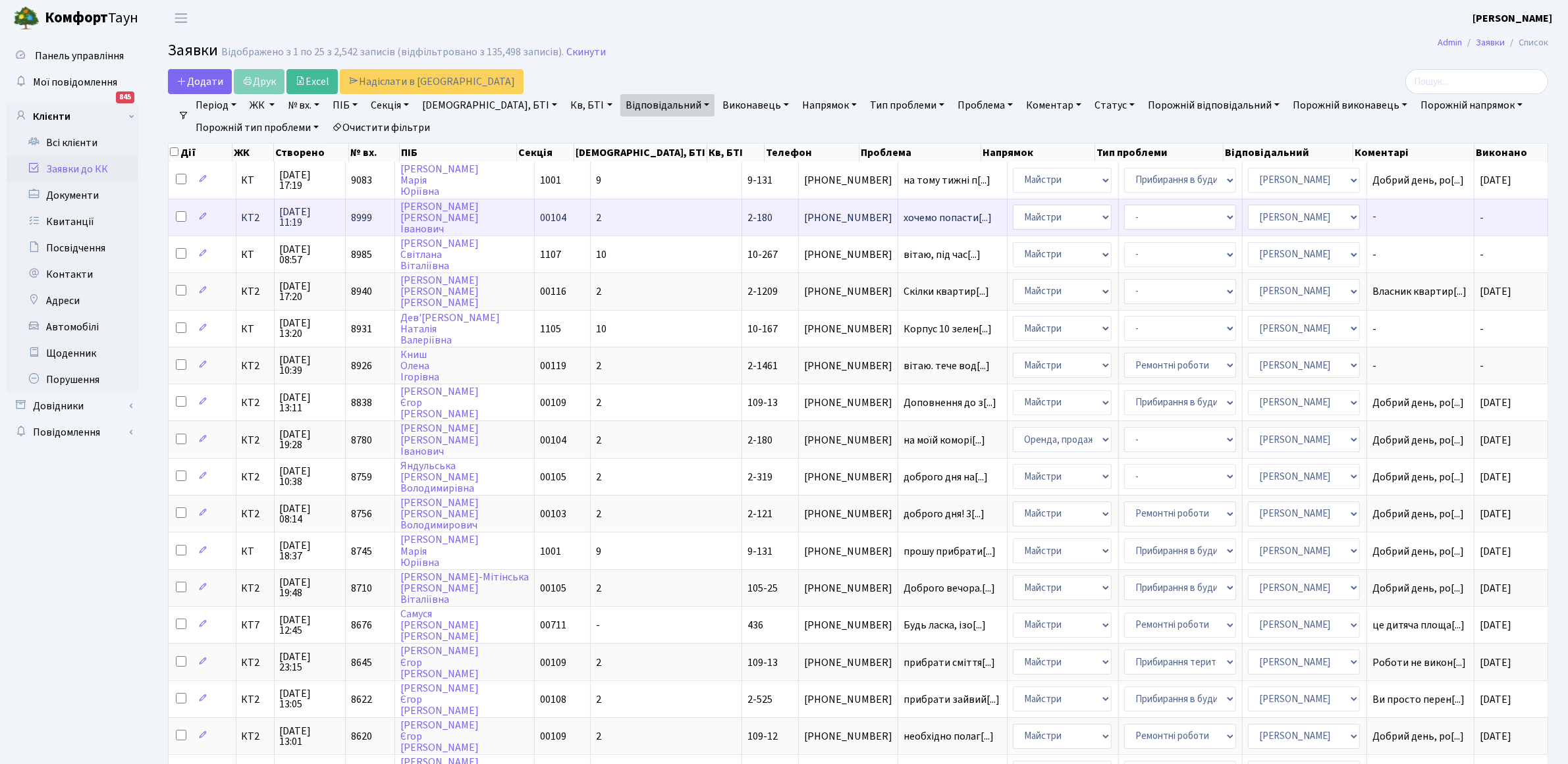
click at [804, 213] on span "[PHONE_NUMBER]" at bounding box center [847, 218] width 88 height 10
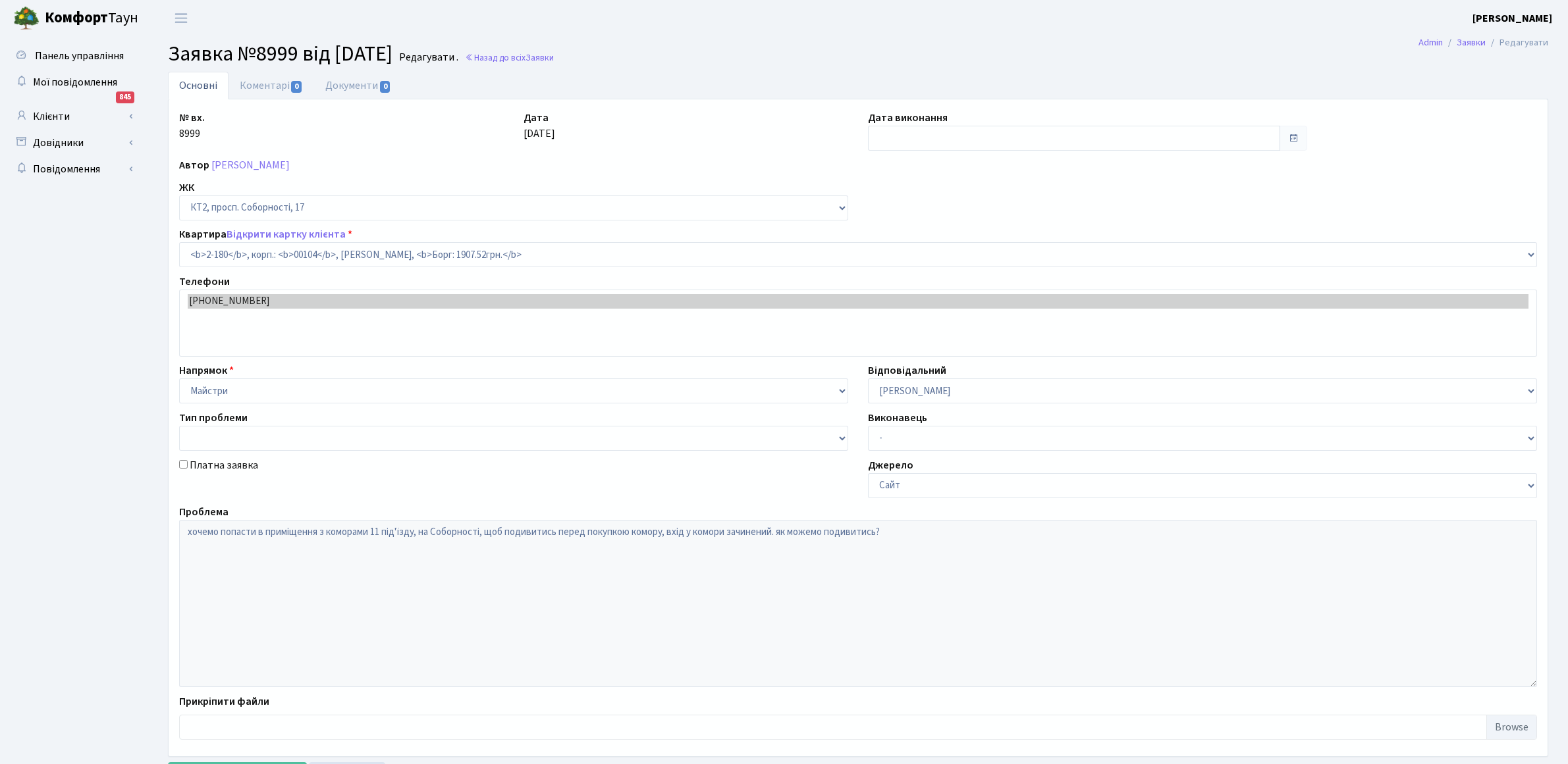
select select "15229"
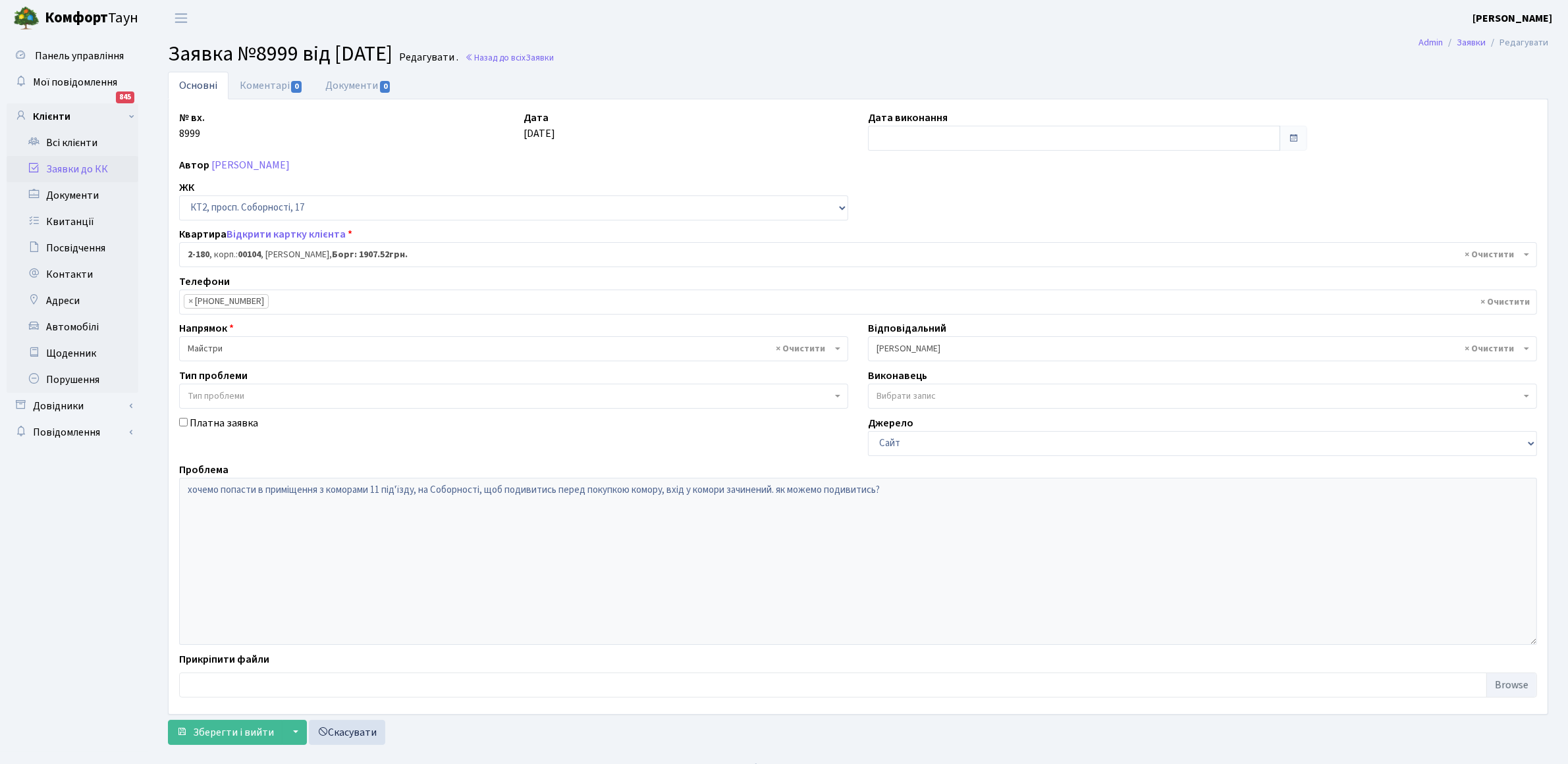
click at [202, 86] on link "Основні" at bounding box center [197, 85] width 60 height 28
click at [920, 137] on input "text" at bounding box center [1073, 138] width 412 height 25
click at [926, 244] on td "15" at bounding box center [920, 244] width 19 height 19
type input "[DATE]"
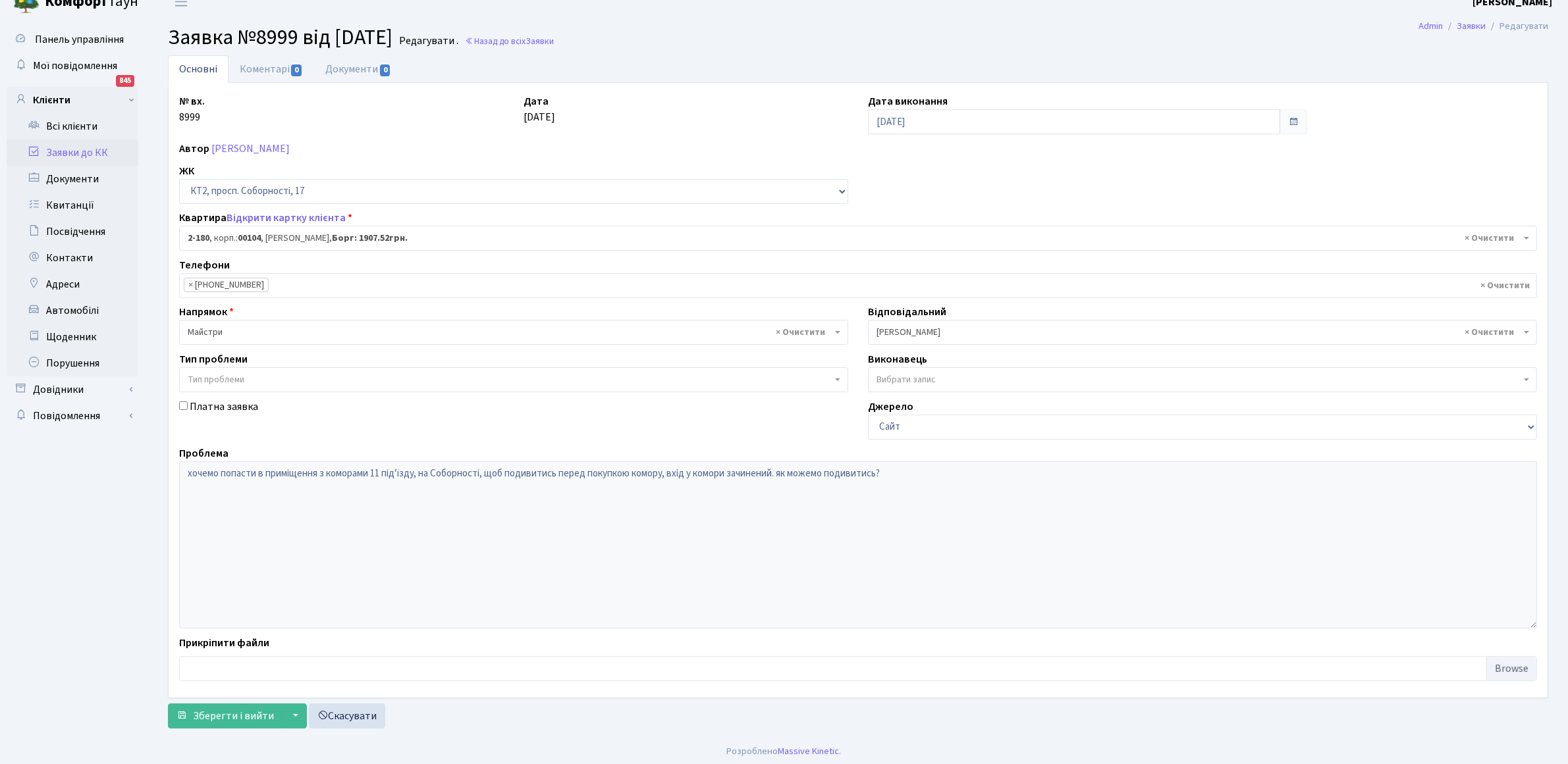
scroll to position [21, 0]
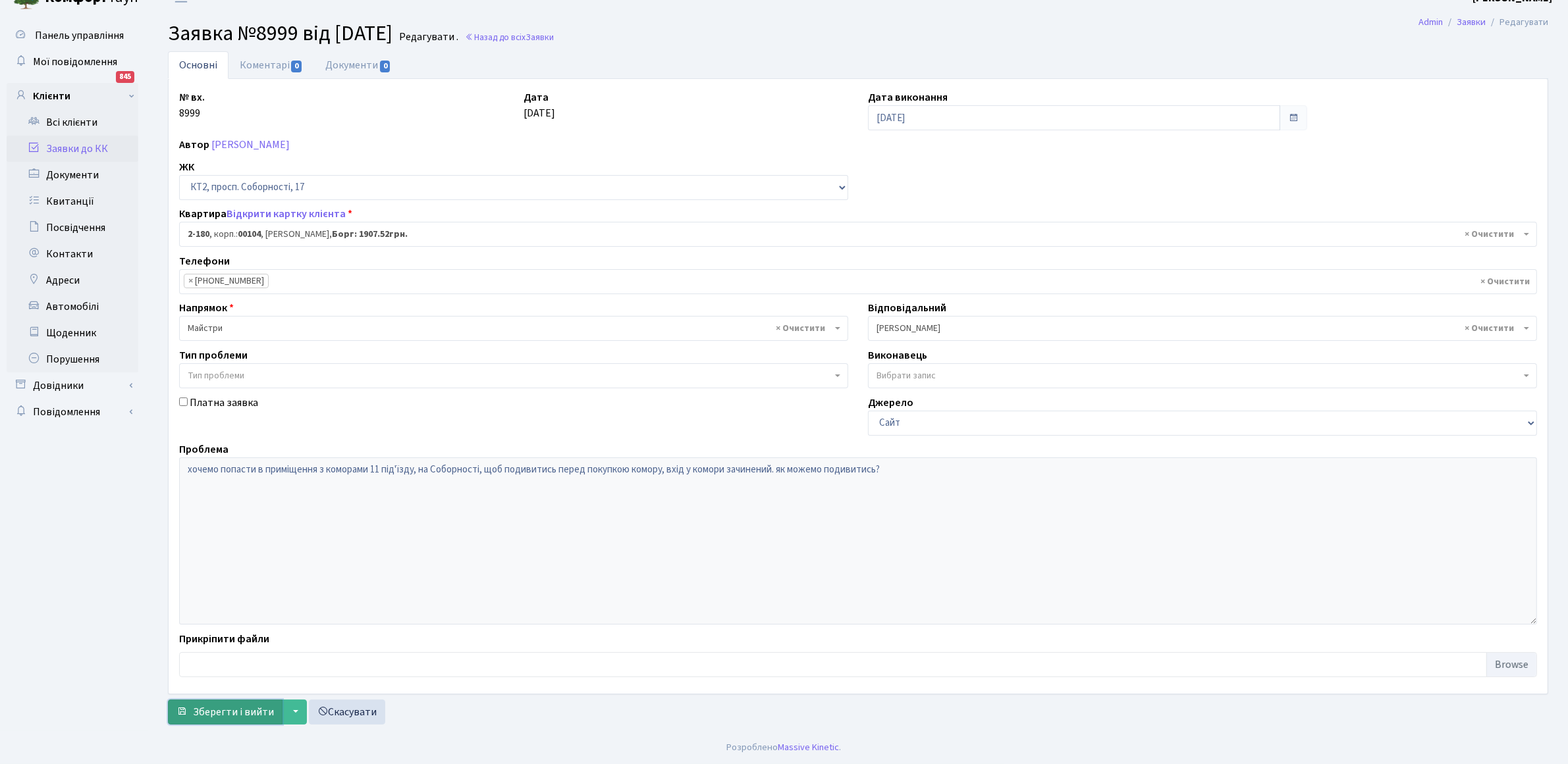
click at [220, 713] on span "Зберегти і вийти" at bounding box center [232, 712] width 81 height 15
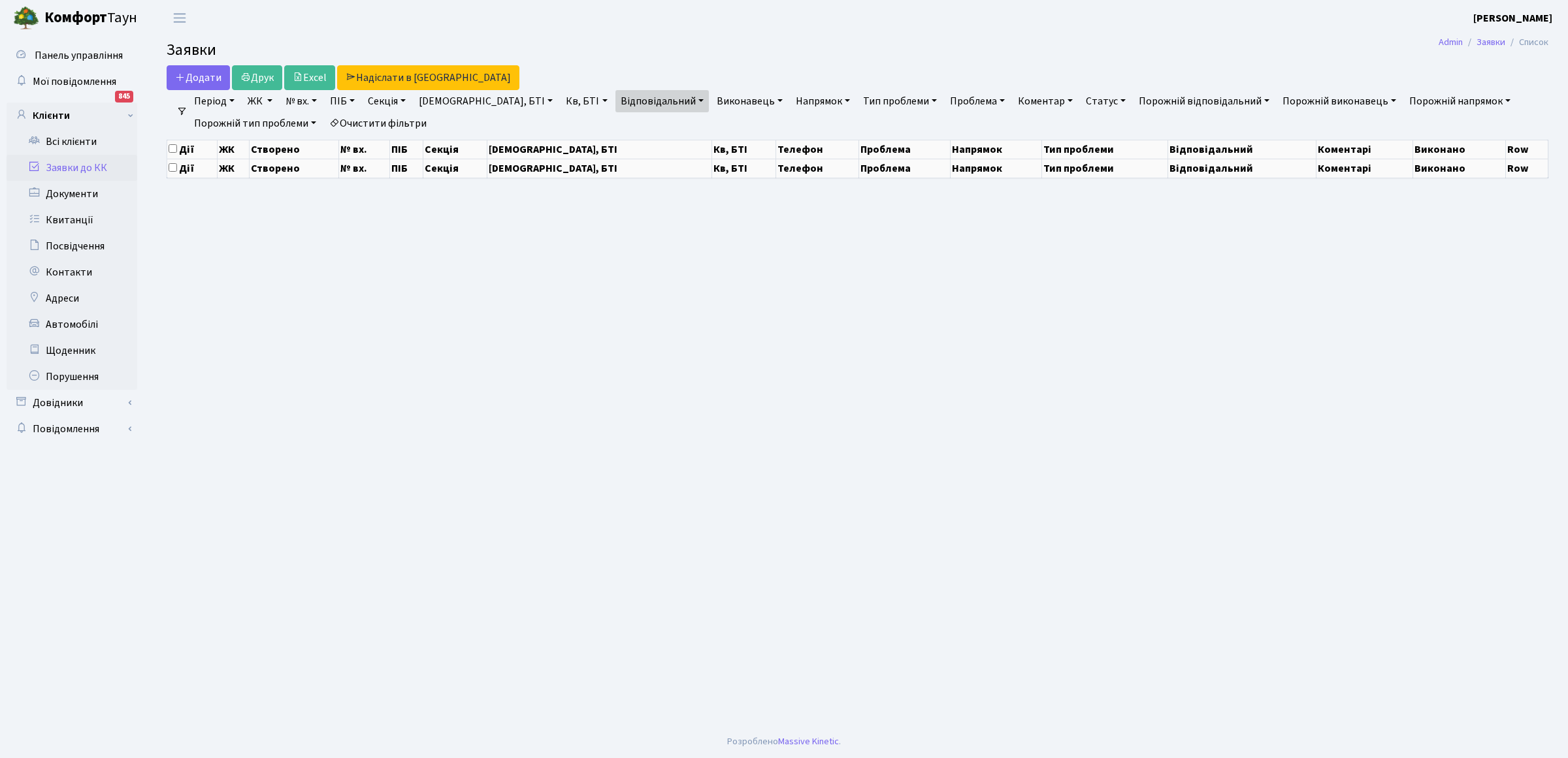
select select "25"
